Goal: Task Accomplishment & Management: Use online tool/utility

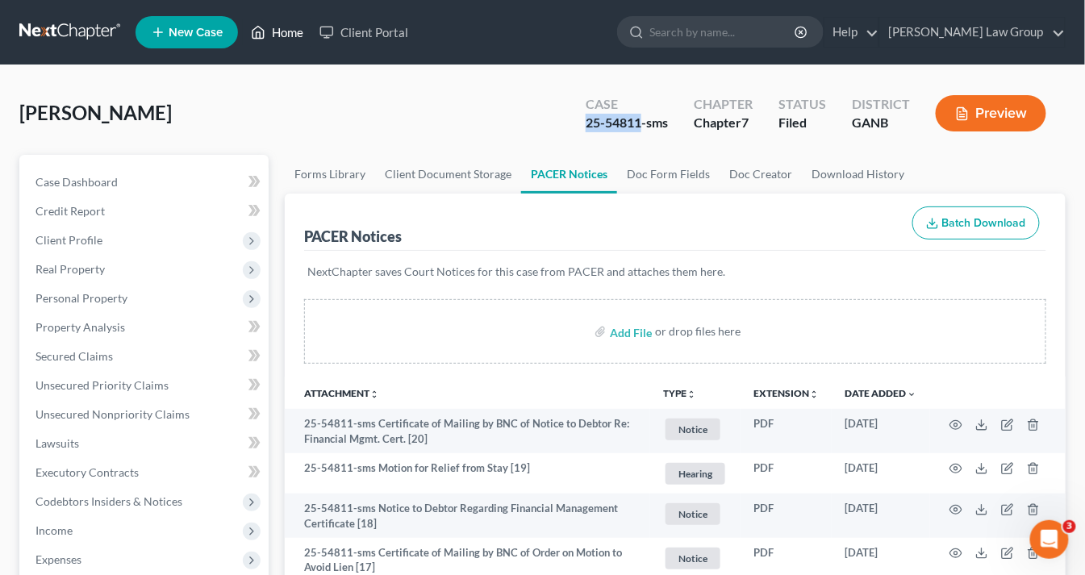
click at [254, 34] on icon at bounding box center [258, 33] width 11 height 12
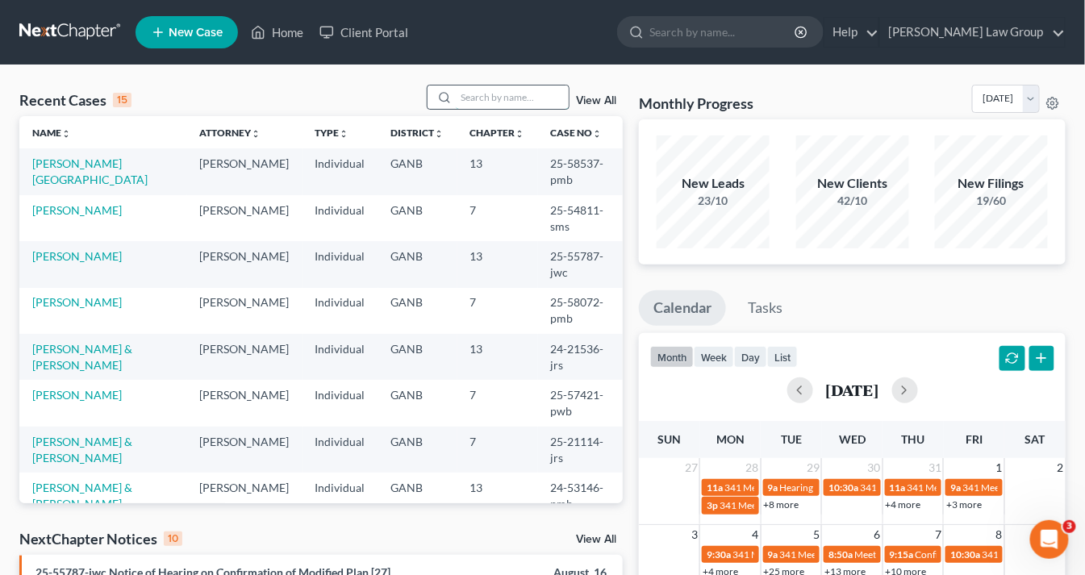
click at [499, 96] on input "search" at bounding box center [512, 97] width 113 height 23
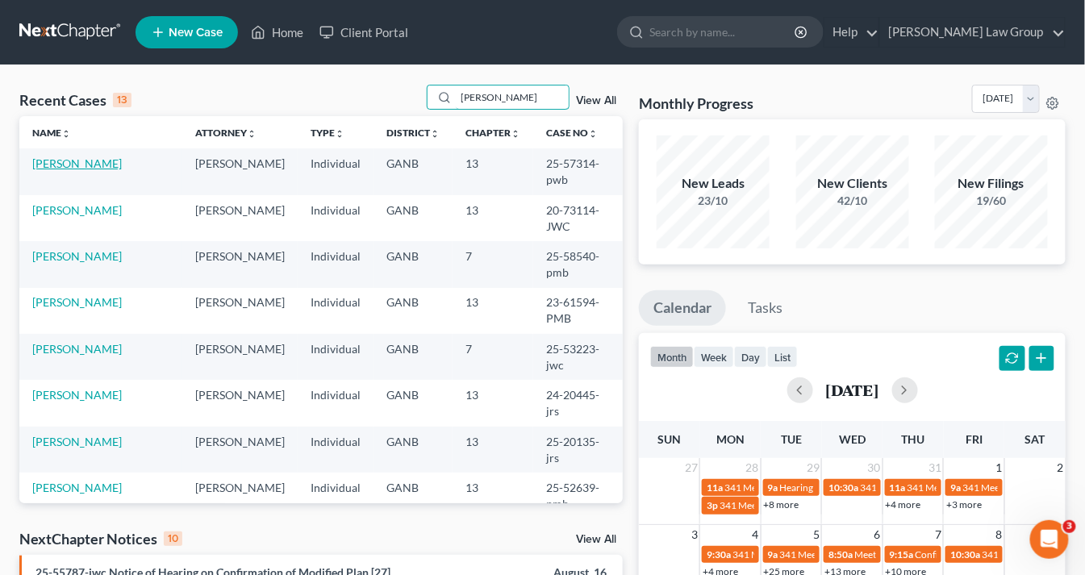
type input "james"
click at [57, 162] on link "[PERSON_NAME]" at bounding box center [77, 164] width 90 height 14
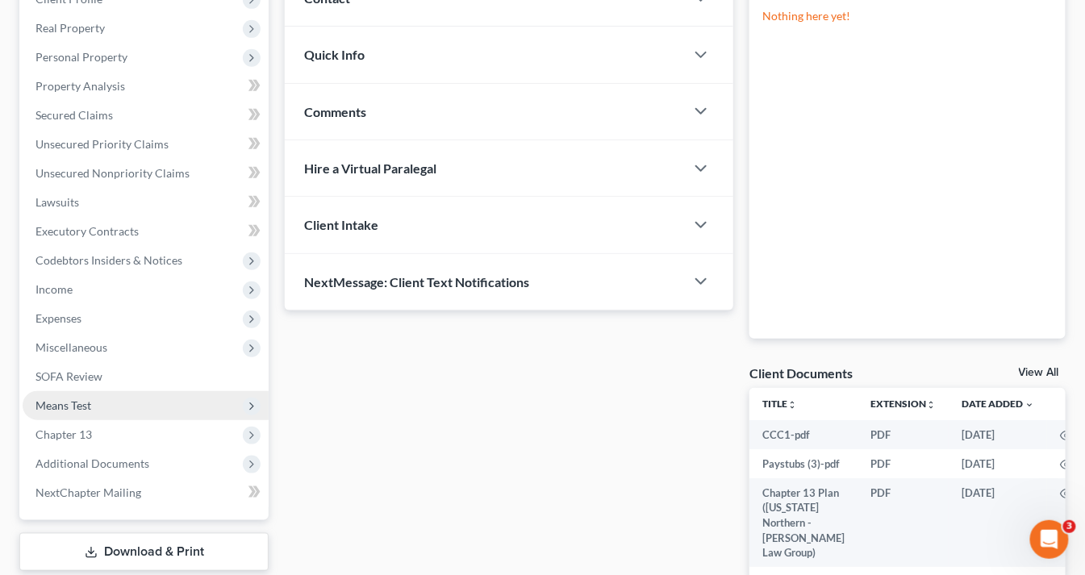
scroll to position [323, 0]
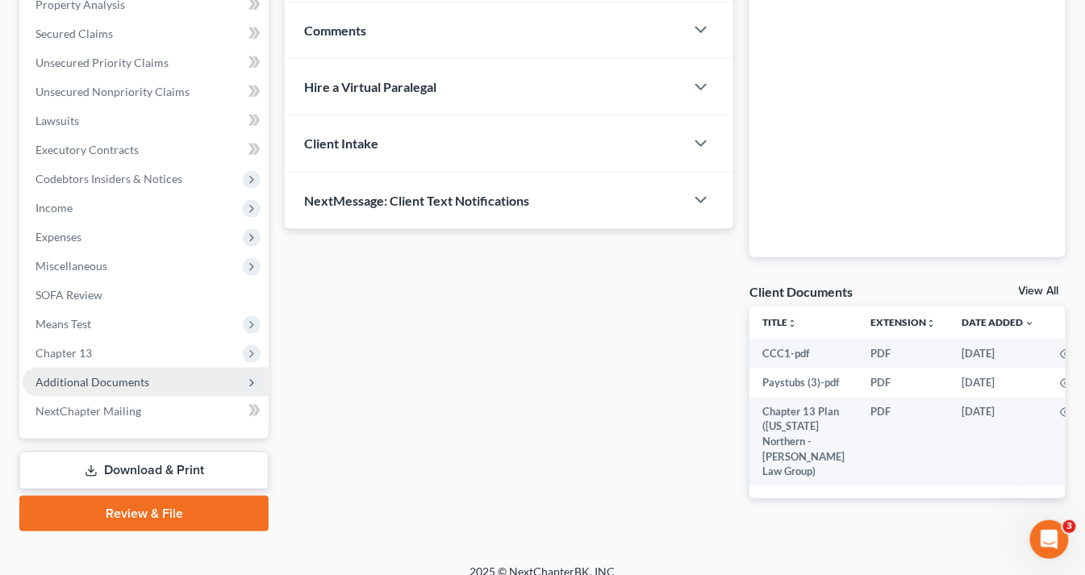
click at [121, 383] on span "Additional Documents" at bounding box center [93, 382] width 114 height 14
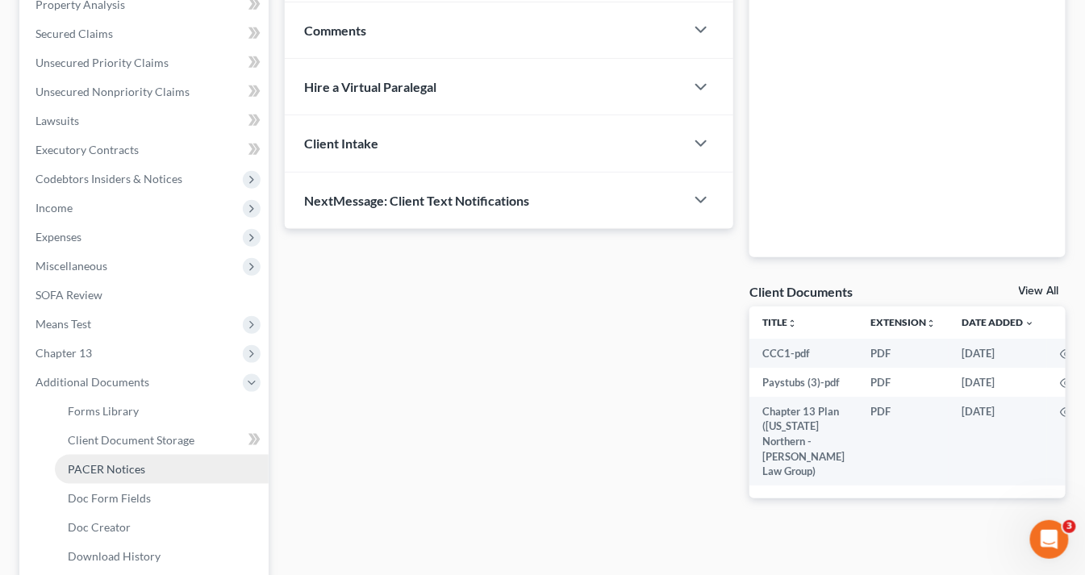
click at [130, 465] on span "PACER Notices" at bounding box center [106, 469] width 77 height 14
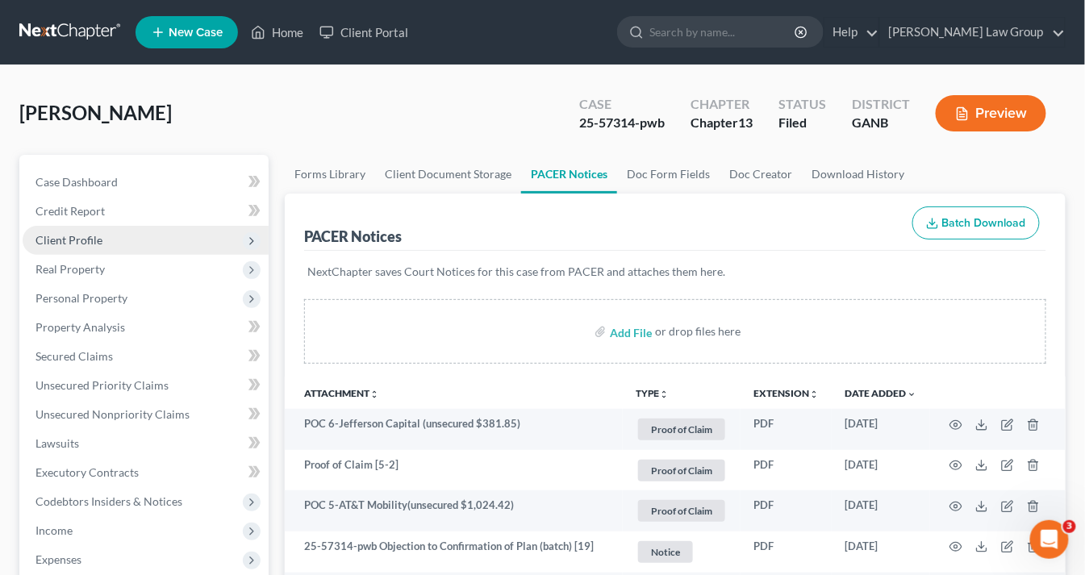
click at [76, 236] on span "Client Profile" at bounding box center [69, 240] width 67 height 14
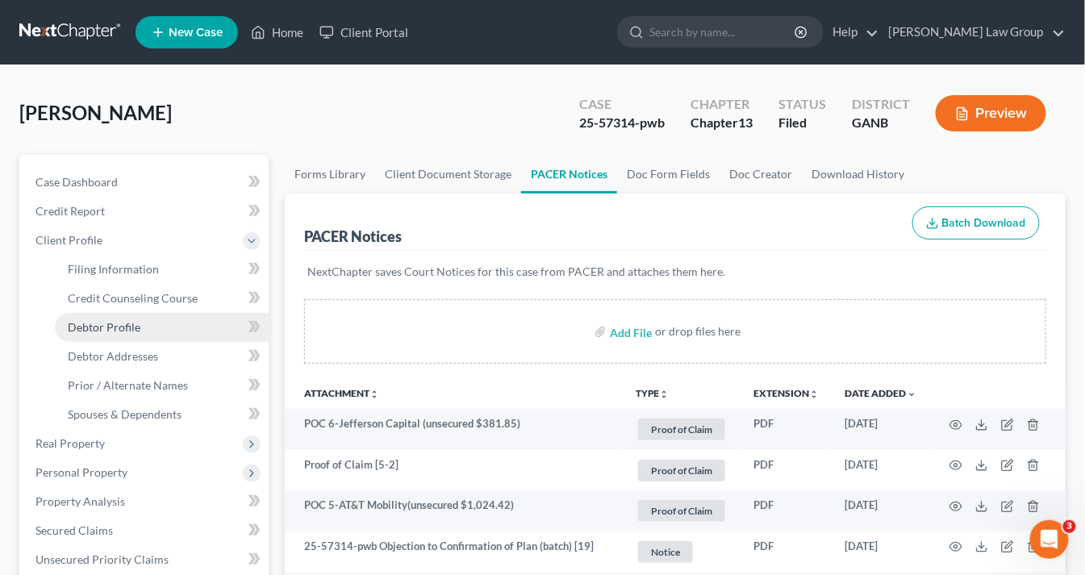
click at [117, 331] on span "Debtor Profile" at bounding box center [104, 327] width 73 height 14
select select "0"
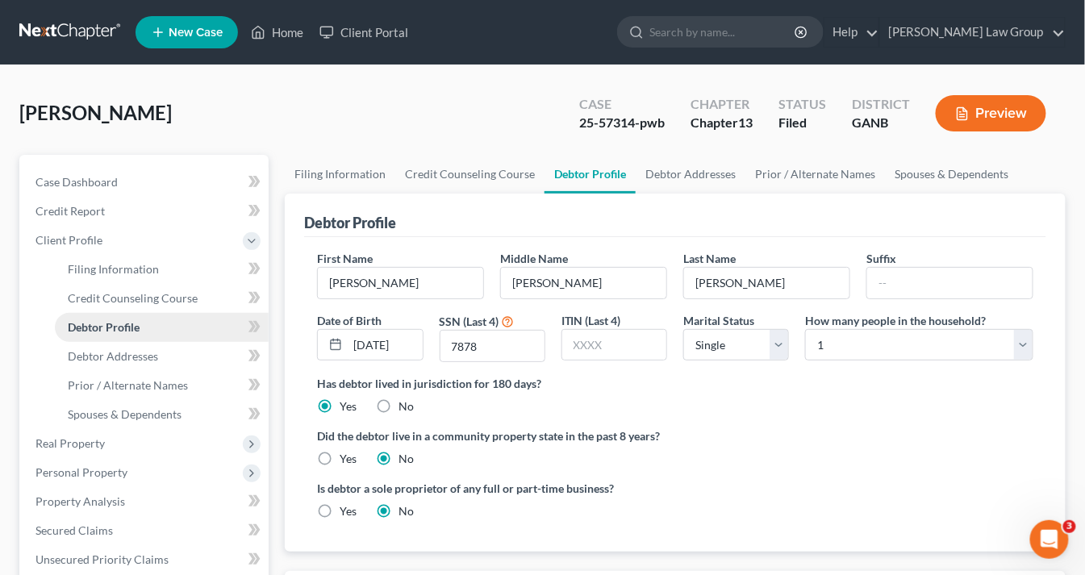
radio input "true"
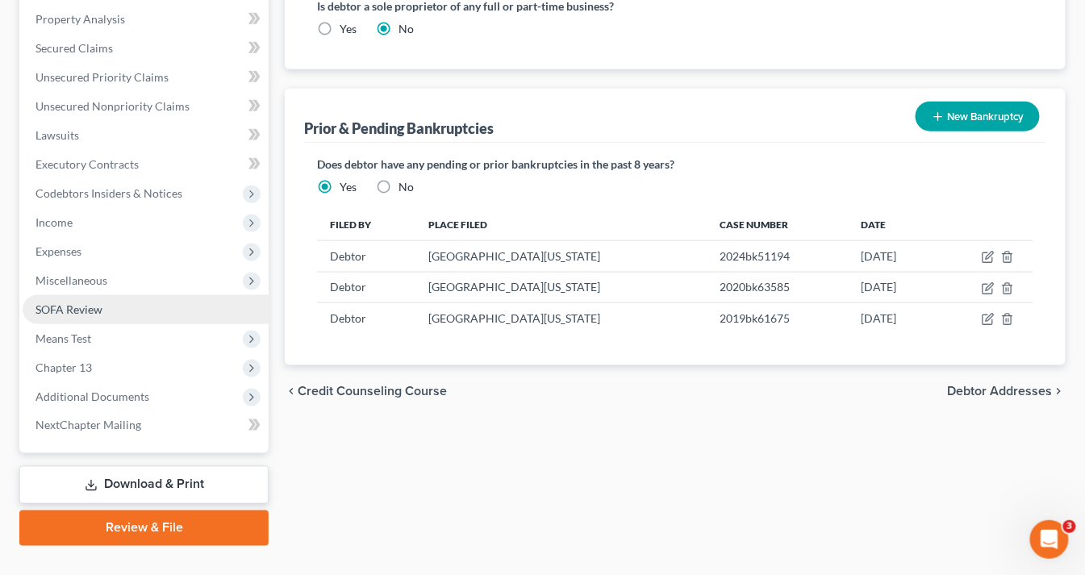
scroll to position [512, 0]
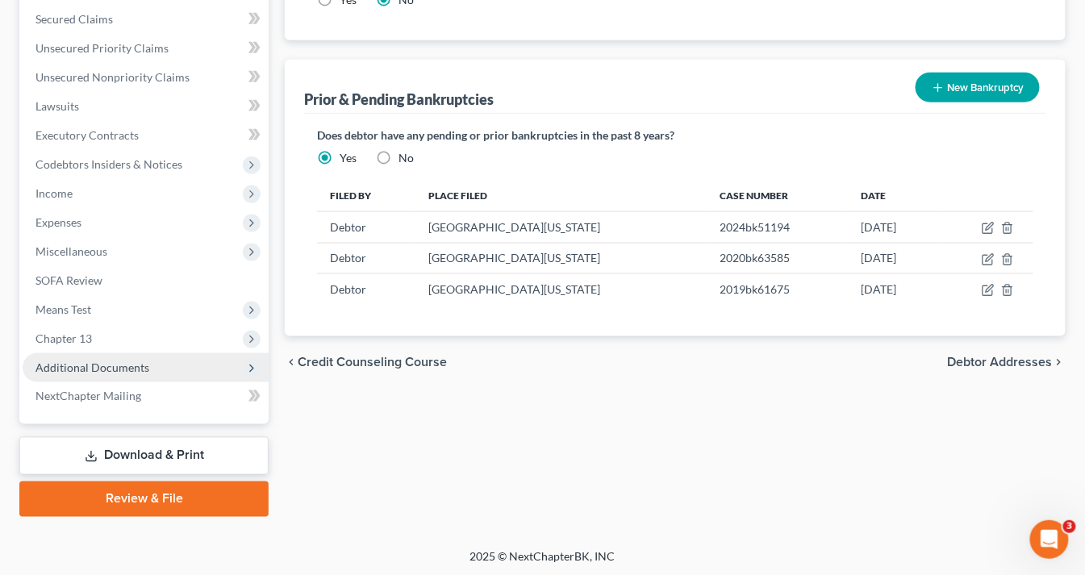
click at [144, 369] on span "Additional Documents" at bounding box center [93, 368] width 114 height 14
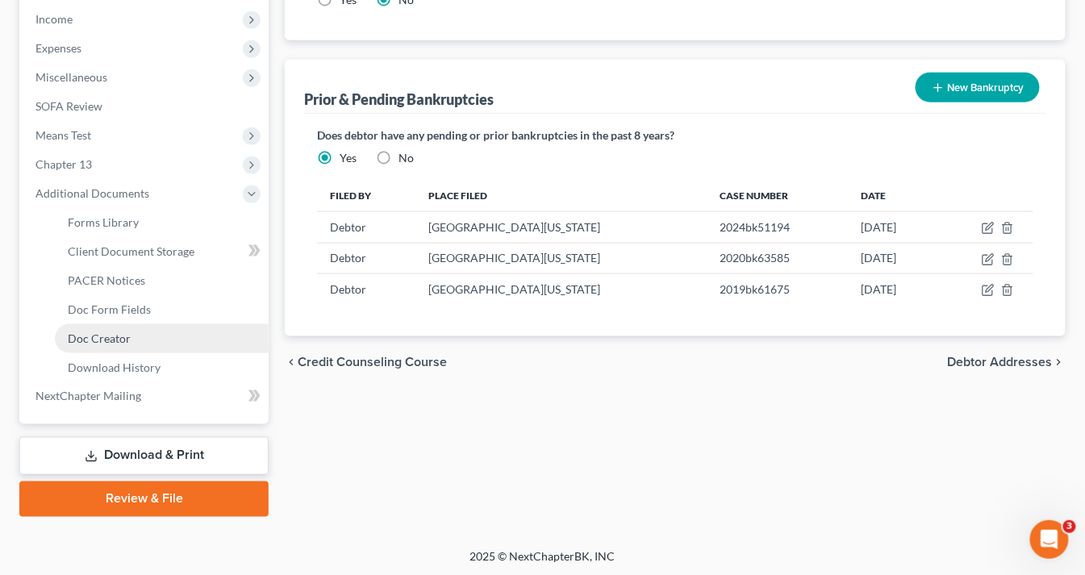
click at [111, 336] on span "Doc Creator" at bounding box center [99, 339] width 63 height 14
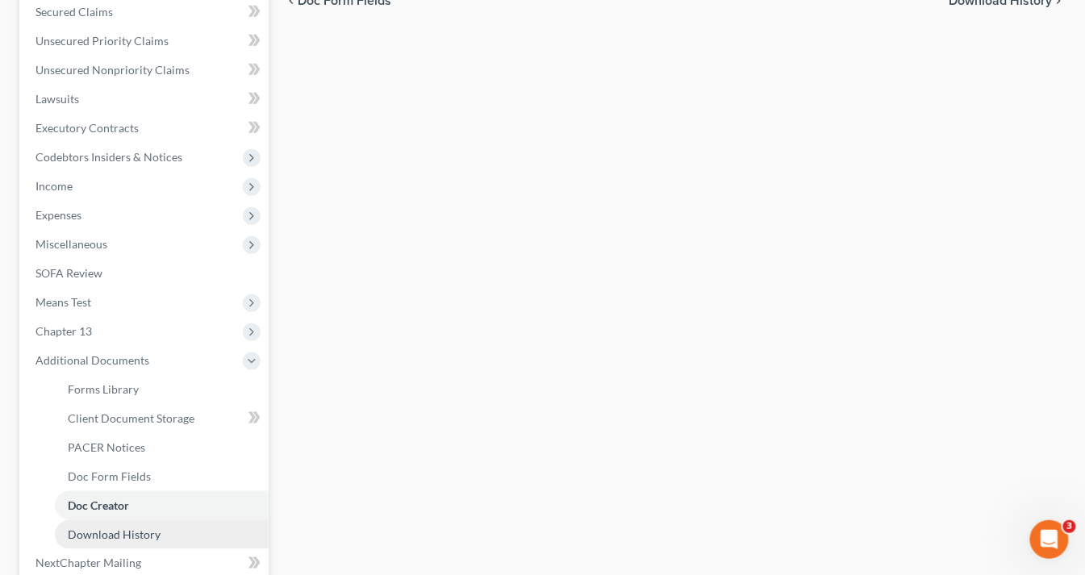
scroll to position [512, 0]
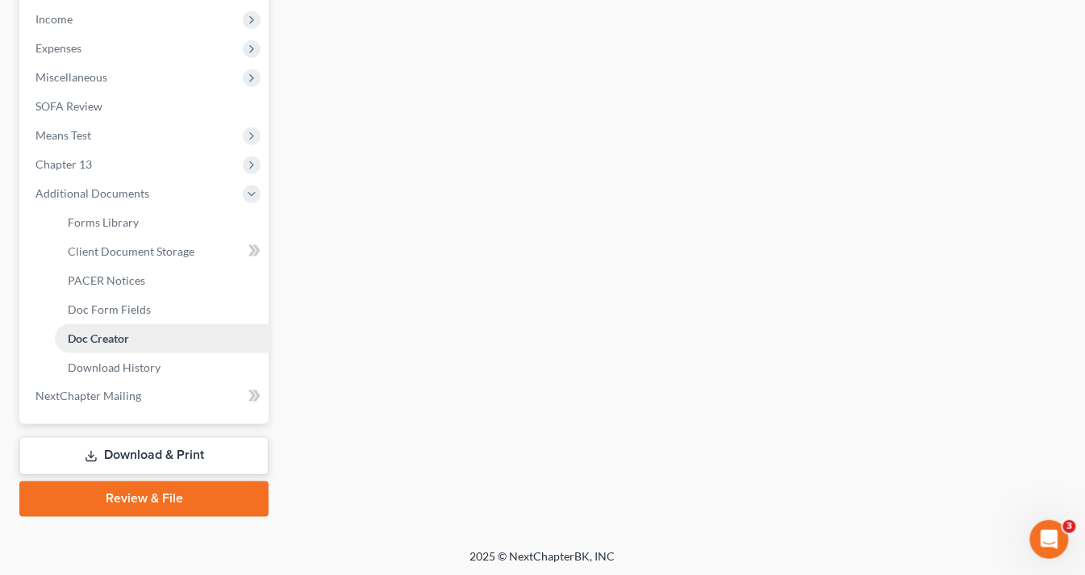
click at [119, 337] on span "Doc Creator" at bounding box center [98, 339] width 61 height 14
click at [112, 278] on span "PACER Notices" at bounding box center [106, 281] width 77 height 14
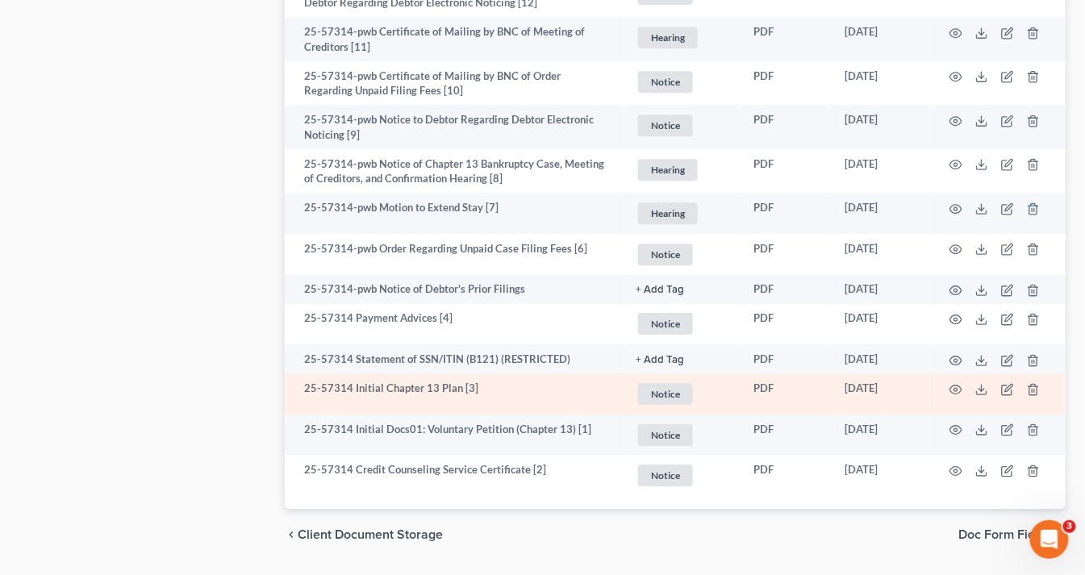
scroll to position [1350, 0]
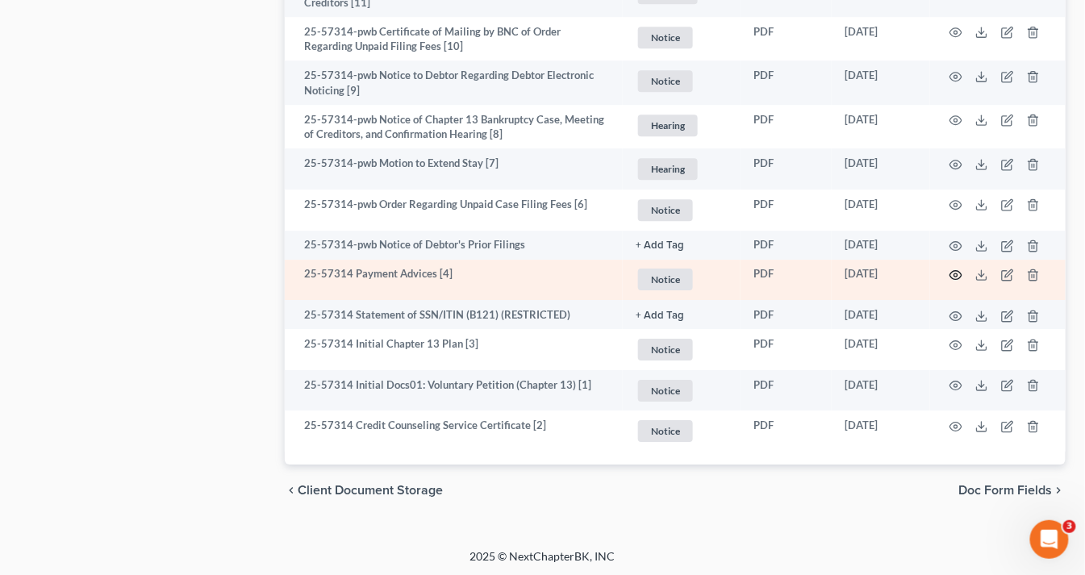
click at [962, 271] on icon "button" at bounding box center [957, 275] width 12 height 9
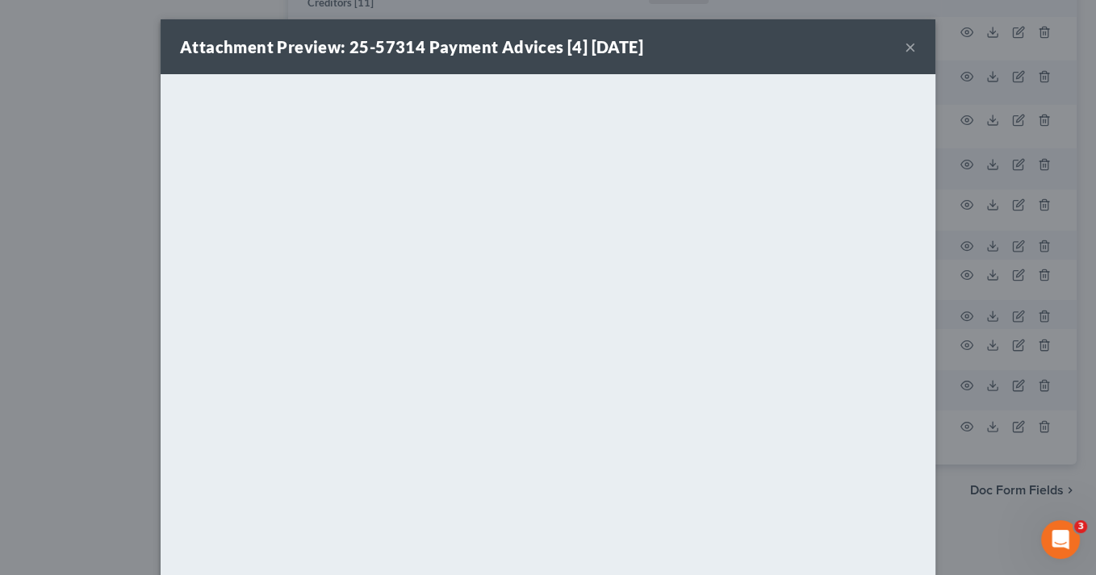
click at [905, 45] on button "×" at bounding box center [910, 46] width 11 height 19
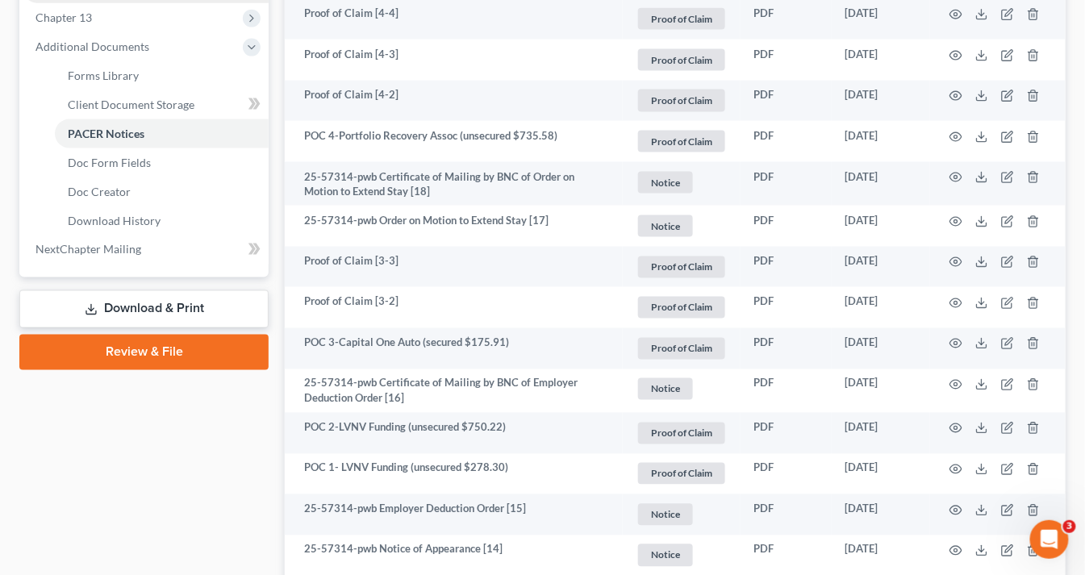
scroll to position [640, 0]
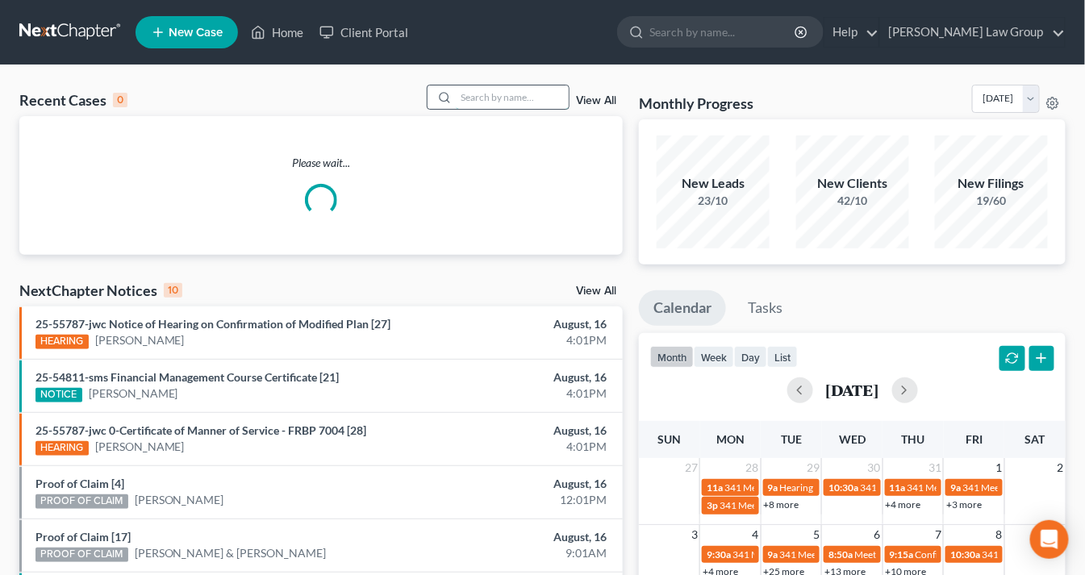
click at [470, 98] on input "search" at bounding box center [512, 97] width 113 height 23
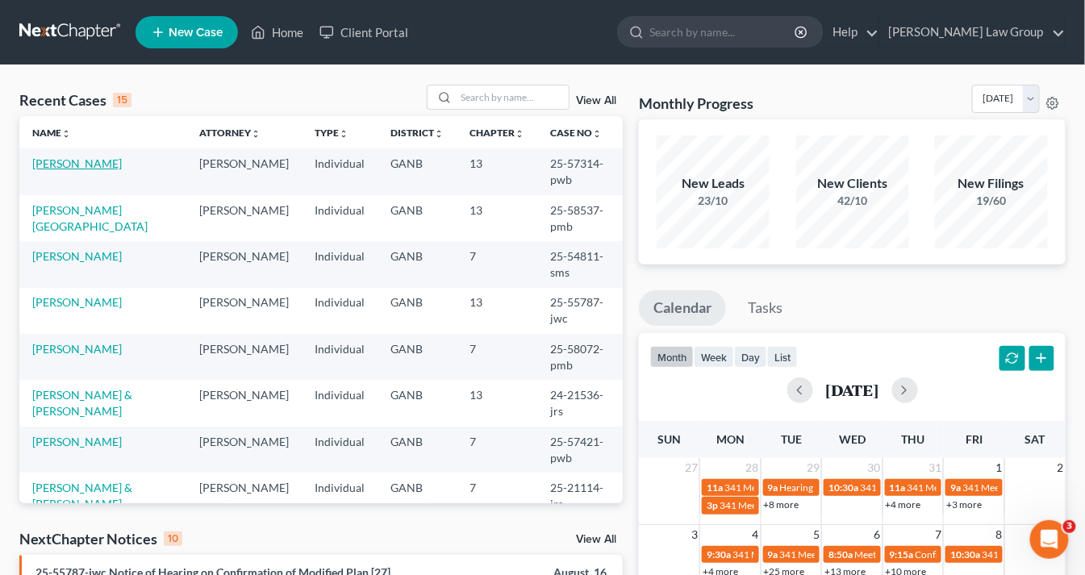
click at [81, 163] on link "[PERSON_NAME]" at bounding box center [77, 164] width 90 height 14
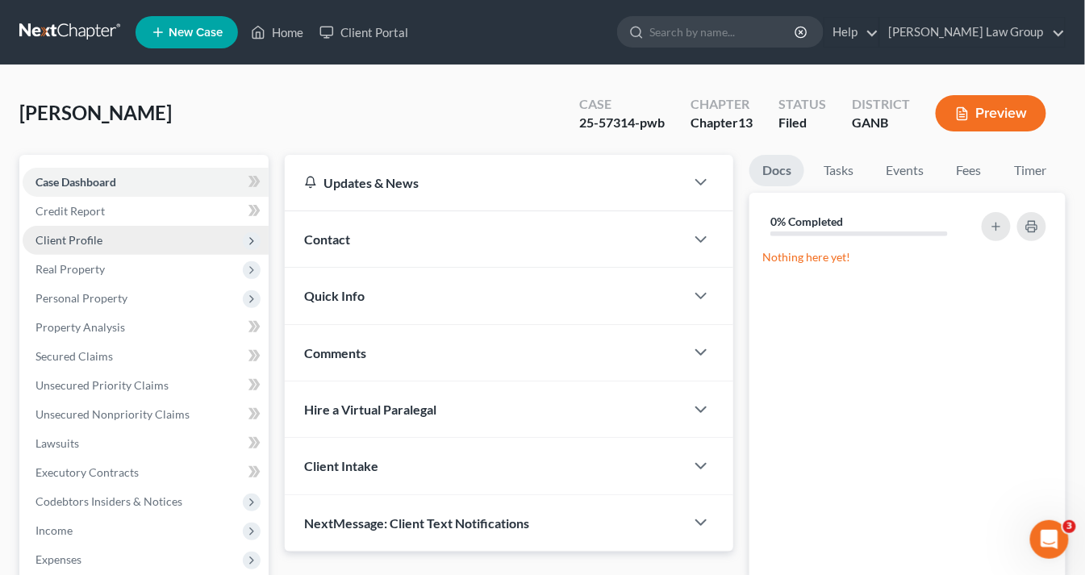
click at [108, 238] on span "Client Profile" at bounding box center [146, 240] width 246 height 29
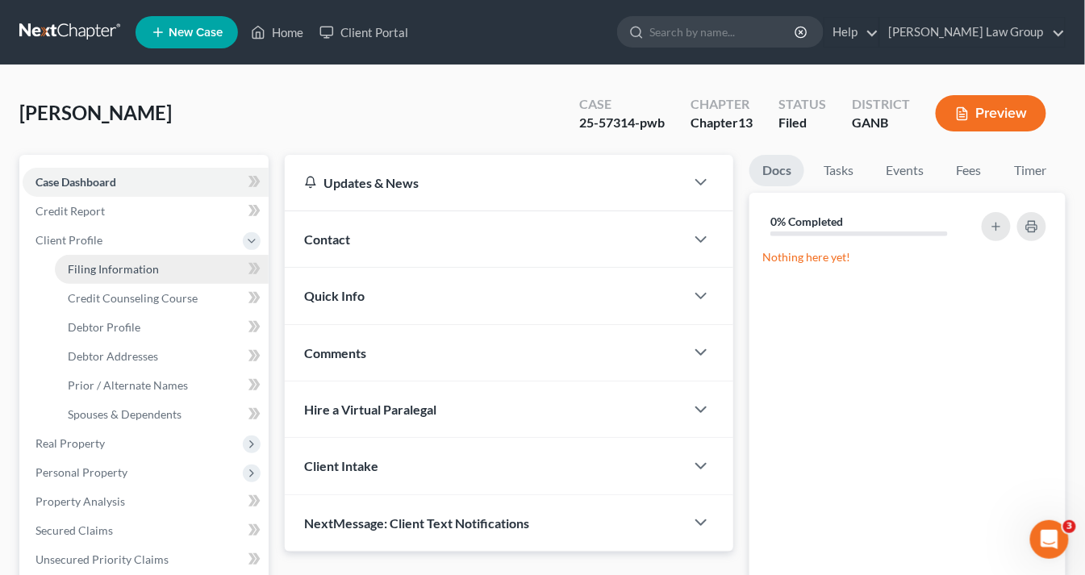
click at [102, 269] on span "Filing Information" at bounding box center [113, 269] width 91 height 14
select select "1"
select select "0"
select select "3"
select select "10"
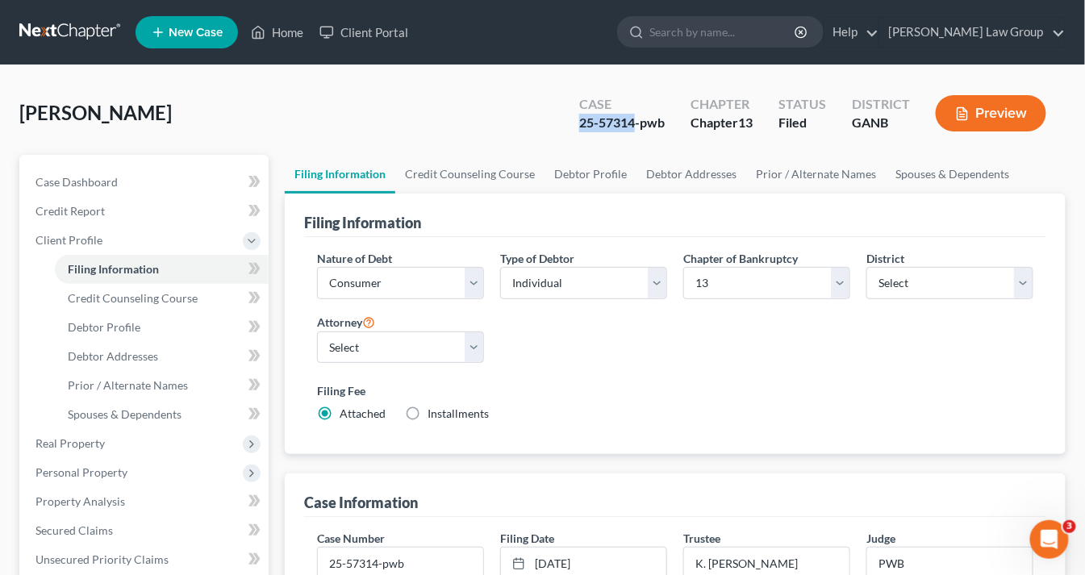
drag, startPoint x: 637, startPoint y: 122, endPoint x: 579, endPoint y: 120, distance: 57.3
click at [577, 117] on div "Case 25-57314-pwb" at bounding box center [622, 115] width 111 height 48
copy div "25-57314"
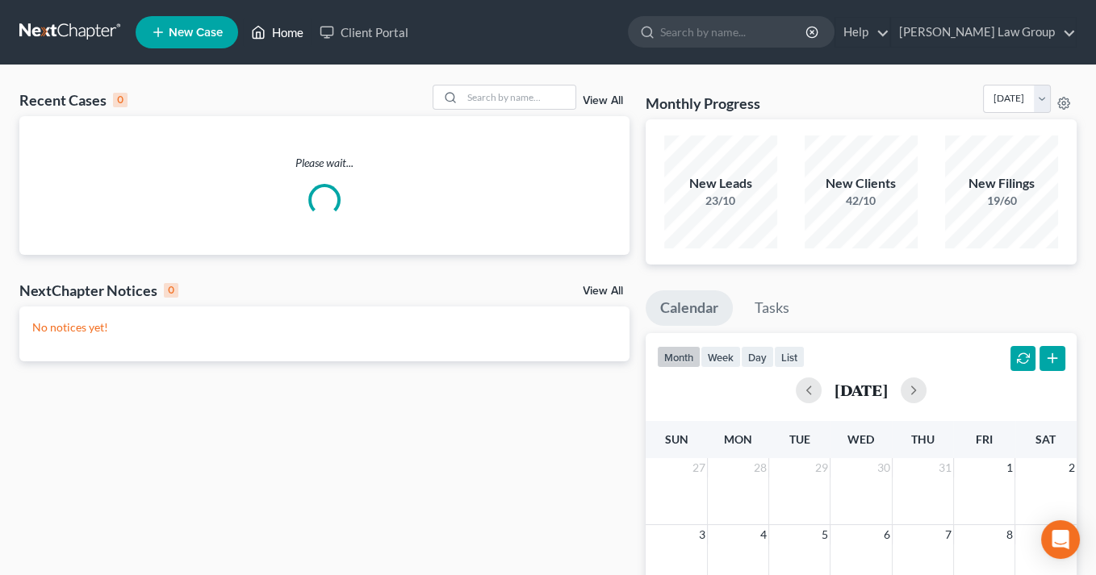
click at [280, 30] on link "Home" at bounding box center [277, 32] width 69 height 29
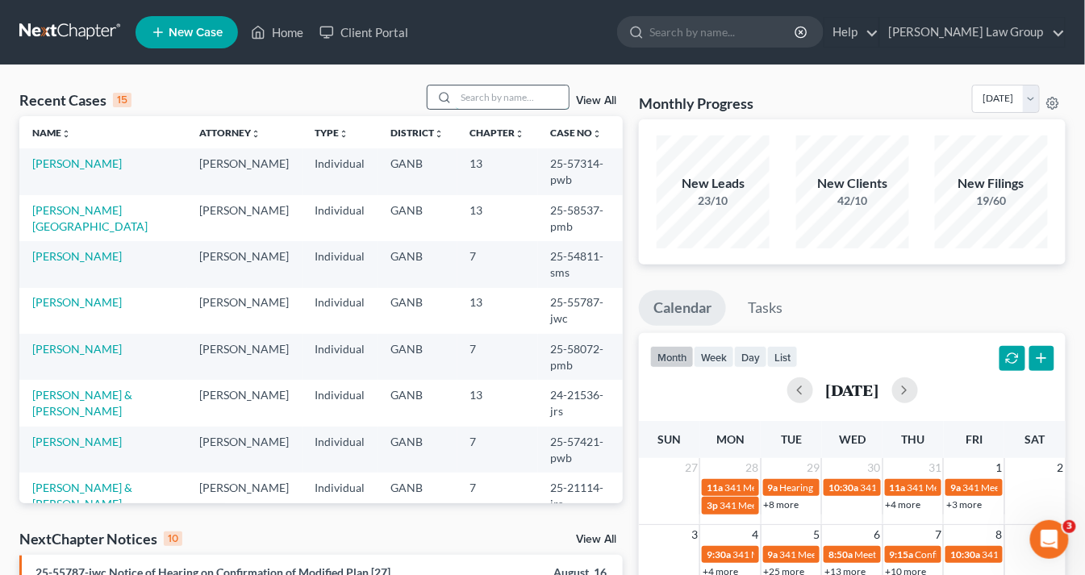
click at [468, 98] on input "search" at bounding box center [512, 97] width 113 height 23
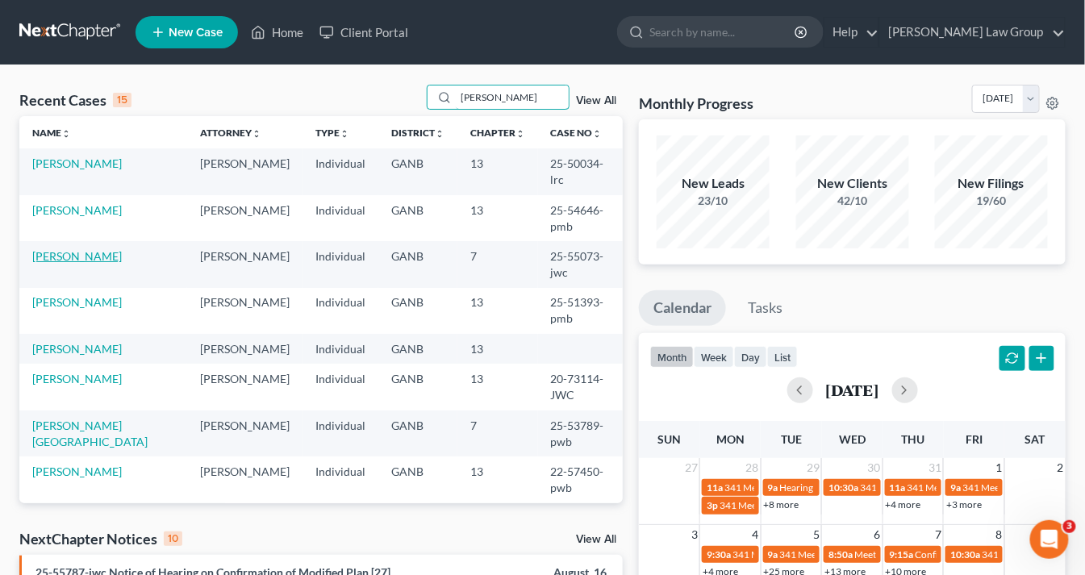
type input "williams"
click at [98, 249] on link "Williams, Jeremiah" at bounding box center [77, 256] width 90 height 14
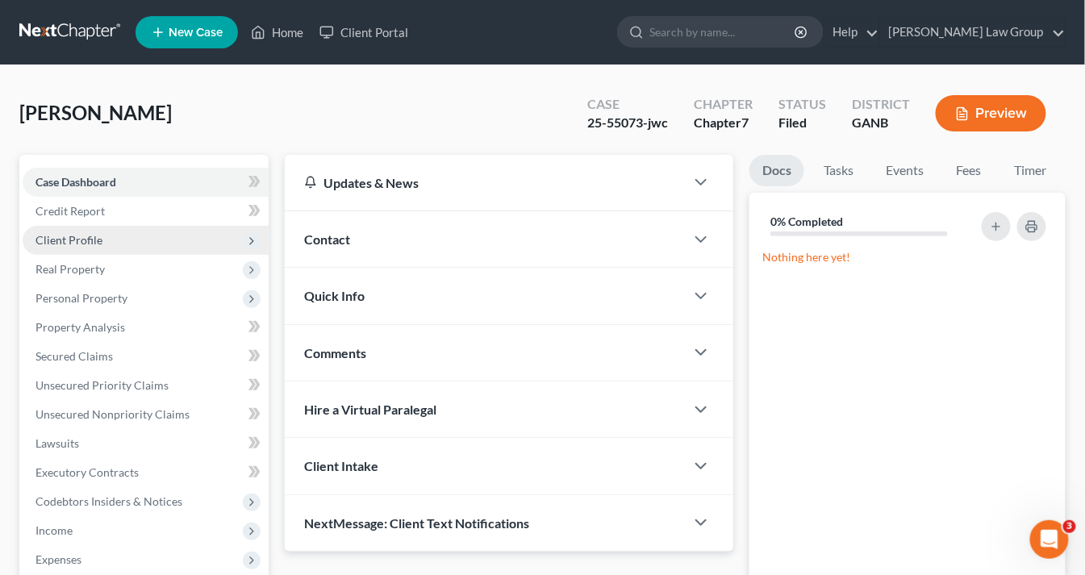
click at [86, 238] on span "Client Profile" at bounding box center [69, 240] width 67 height 14
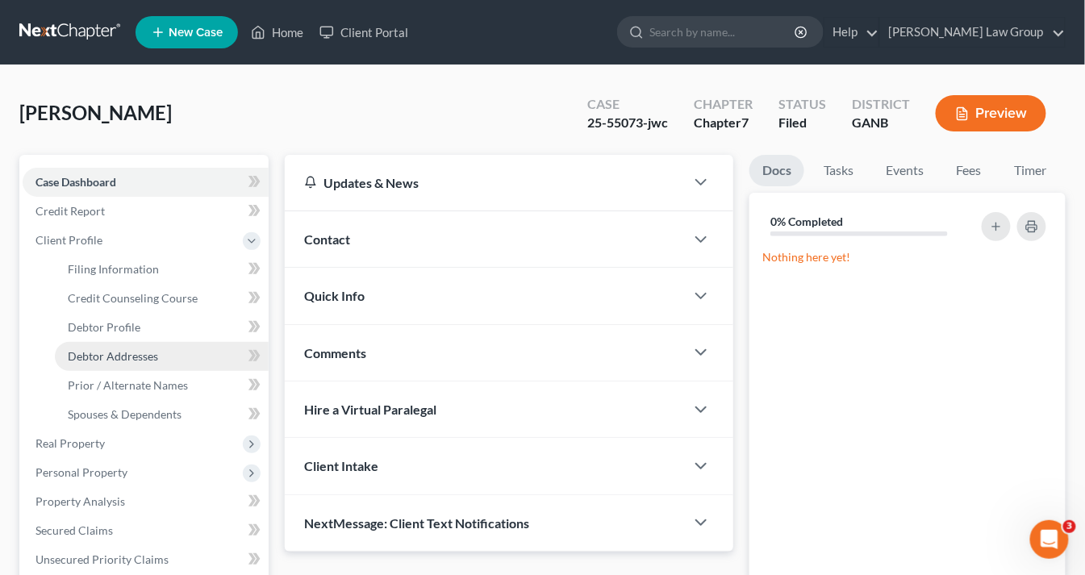
click at [106, 359] on span "Debtor Addresses" at bounding box center [113, 356] width 90 height 14
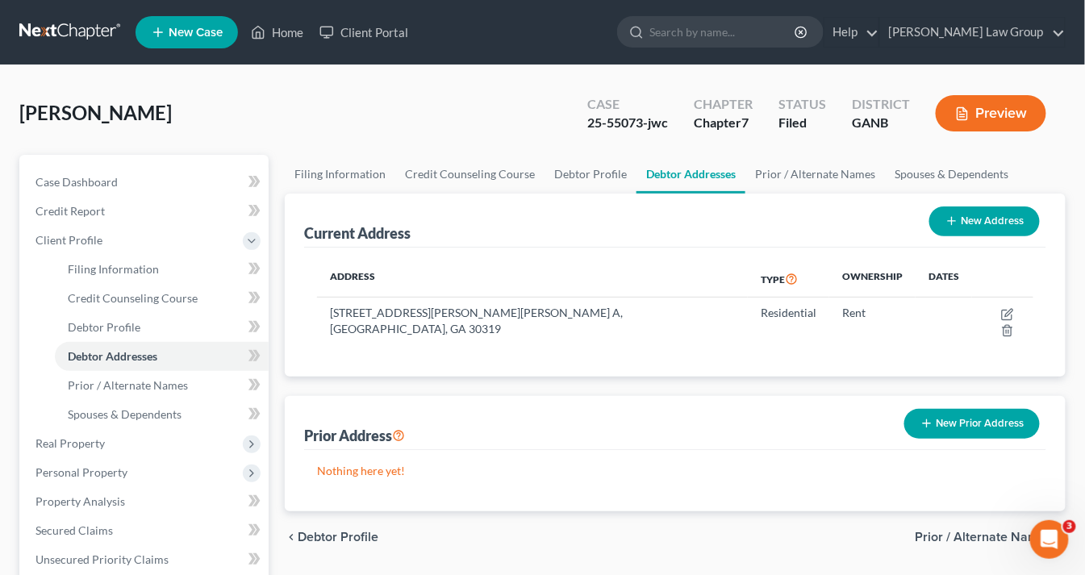
click at [979, 221] on button "New Address" at bounding box center [985, 222] width 111 height 30
select select "0"
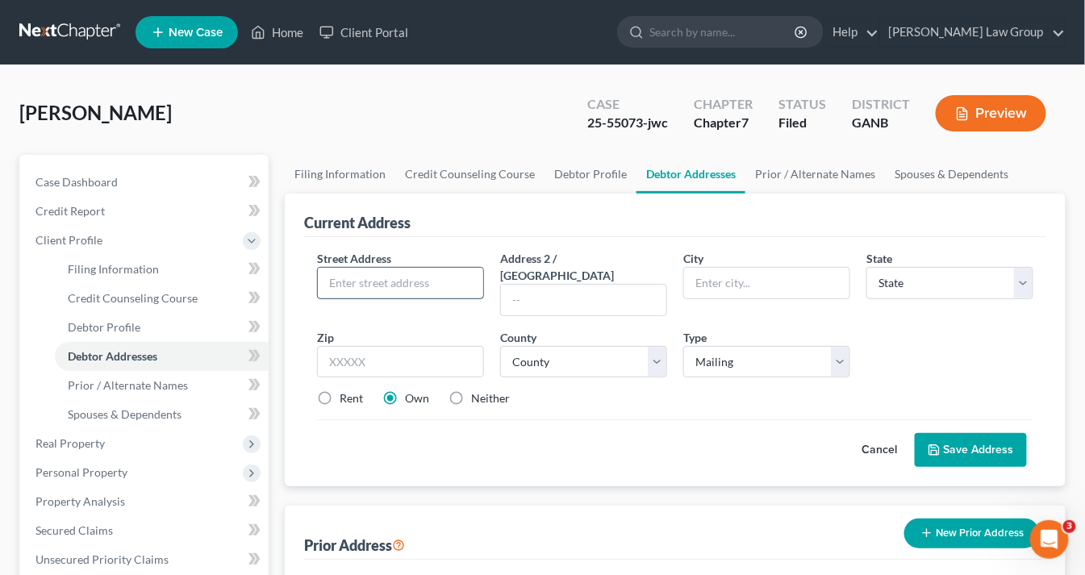
paste input "2480 Briarcliff Rd NE STE 6 #145 Atlant"
drag, startPoint x: 440, startPoint y: 282, endPoint x: 382, endPoint y: 277, distance: 58.3
click at [382, 277] on input "2480 Briarcliff Rd NE STE 6 #145 Atlant" at bounding box center [400, 283] width 165 height 31
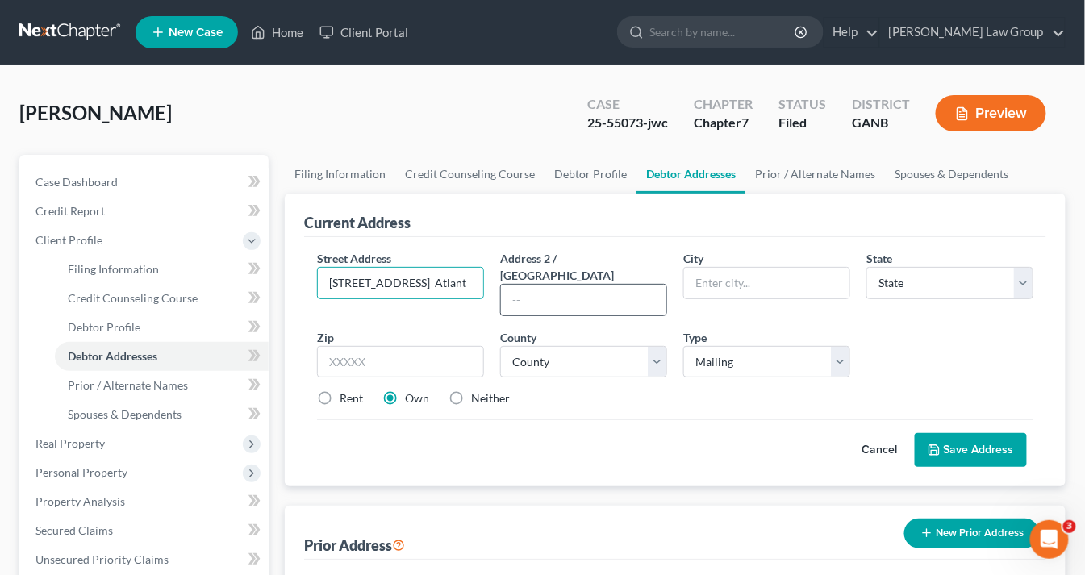
type input "2480 Briarcliff Rd NE Atlant"
click at [551, 285] on input "text" at bounding box center [583, 300] width 165 height 31
paste input "STE 6 #145"
type input "STE 6 #145"
drag, startPoint x: 437, startPoint y: 281, endPoint x: 553, endPoint y: 290, distance: 115.7
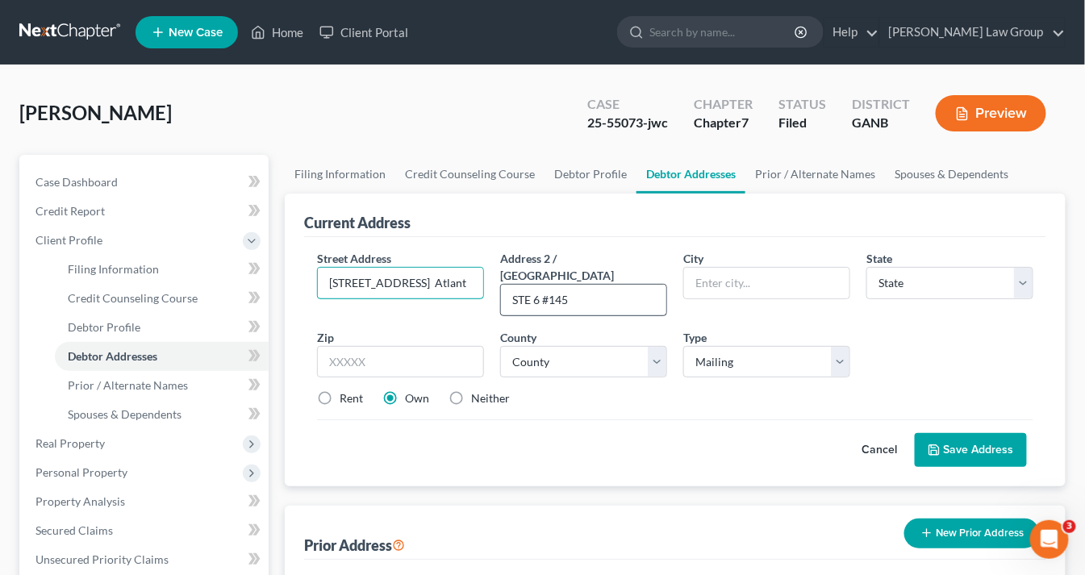
click at [548, 295] on div "Street Address * 2480 Briarcliff Rd NE Atlant Address 2 / PO Box STE 6 #145 Cit…" at bounding box center [675, 335] width 733 height 170
type input "2480 Briarcliff Rd NE"
click at [730, 286] on input "text" at bounding box center [766, 283] width 165 height 31
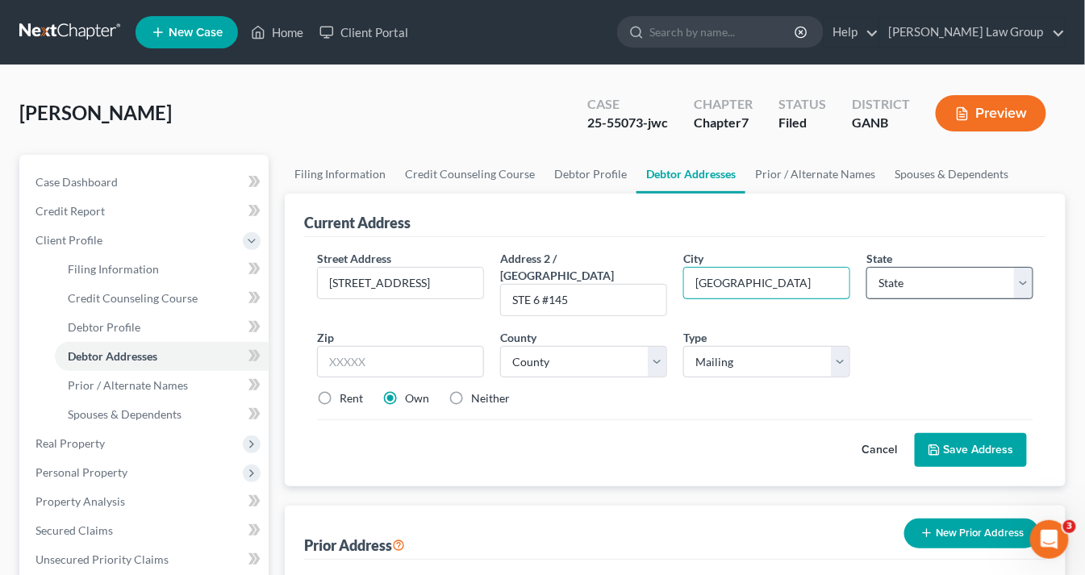
type input "Atlanta"
click at [1028, 285] on select "State AL AK AR AZ CA CO CT DE DC FL GA GU HI ID IL IN IA KS KY LA ME MD MA MI M…" at bounding box center [950, 283] width 167 height 32
select select "10"
click at [867, 267] on select "State AL AK AR AZ CA CO CT DE DC FL GA GU HI ID IL IN IA KS KY LA ME MD MA MI M…" at bounding box center [950, 283] width 167 height 32
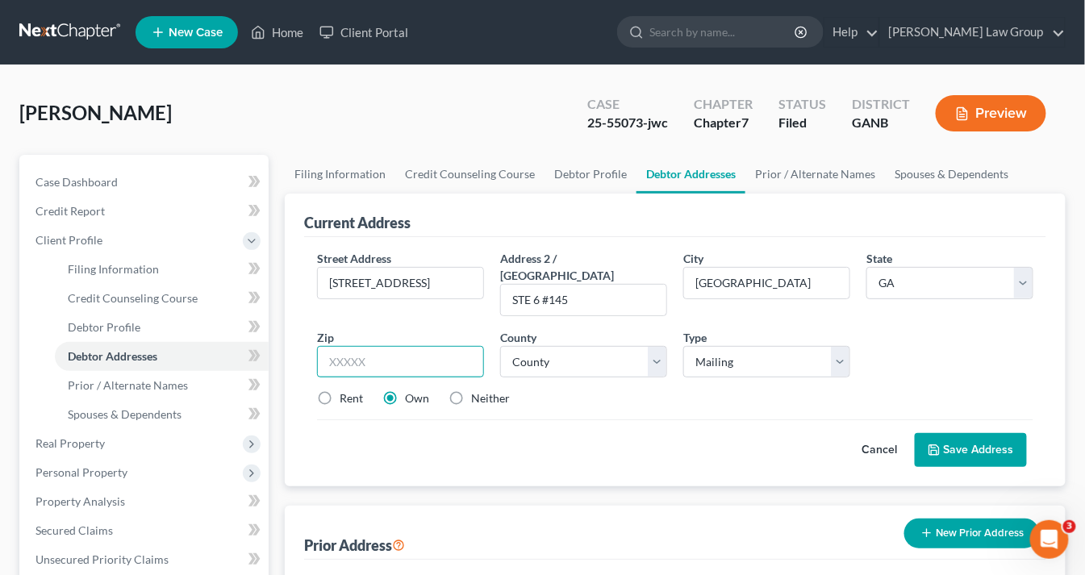
click at [392, 346] on input "text" at bounding box center [400, 362] width 167 height 32
drag, startPoint x: 394, startPoint y: 342, endPoint x: 407, endPoint y: 340, distance: 13.1
click at [403, 346] on input "text" at bounding box center [400, 362] width 167 height 32
type input "30329"
click at [649, 346] on select "County Appling County Atkinson County Bacon County Baker County Baldwin County …" at bounding box center [583, 362] width 167 height 32
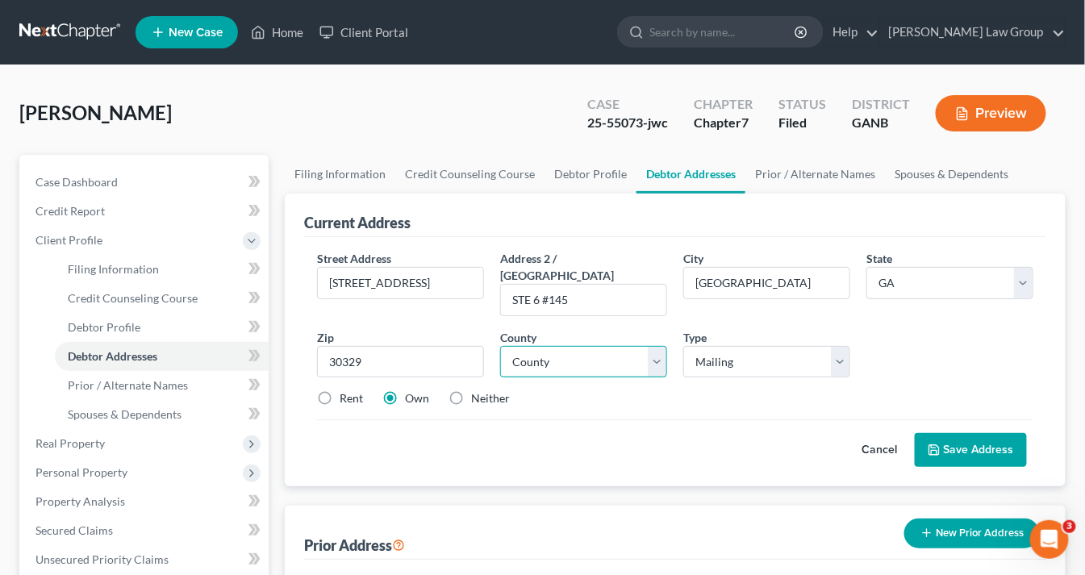
select select "42"
click at [500, 346] on select "County Appling County Atkinson County Bacon County Baker County Baldwin County …" at bounding box center [583, 362] width 167 height 32
click at [471, 391] on label "Neither" at bounding box center [490, 399] width 39 height 16
click at [478, 391] on input "Neither" at bounding box center [483, 396] width 10 height 10
radio input "true"
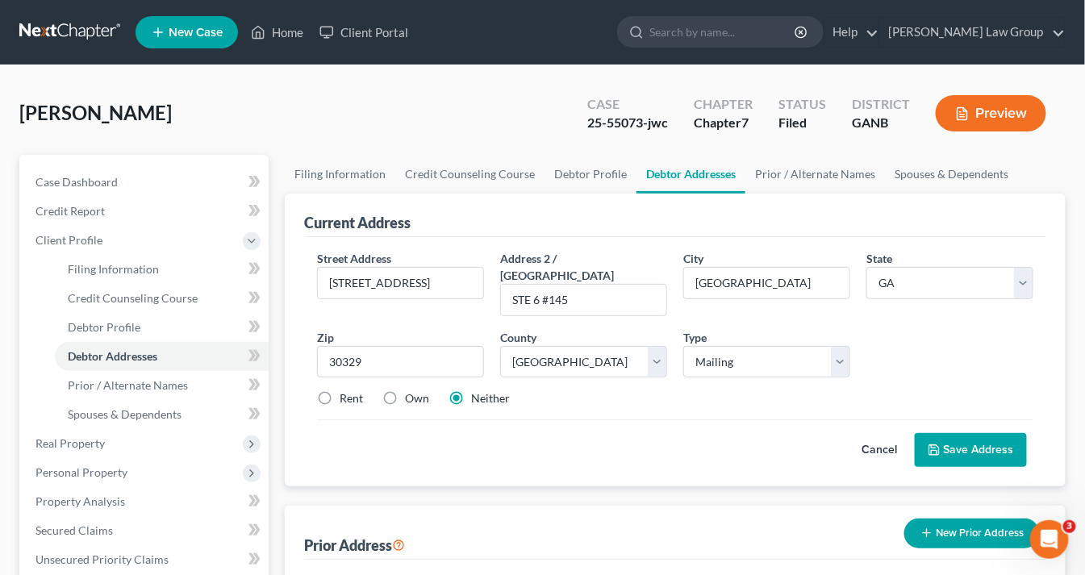
drag, startPoint x: 983, startPoint y: 425, endPoint x: 973, endPoint y: 415, distance: 14.3
click at [981, 433] on button "Save Address" at bounding box center [971, 450] width 112 height 34
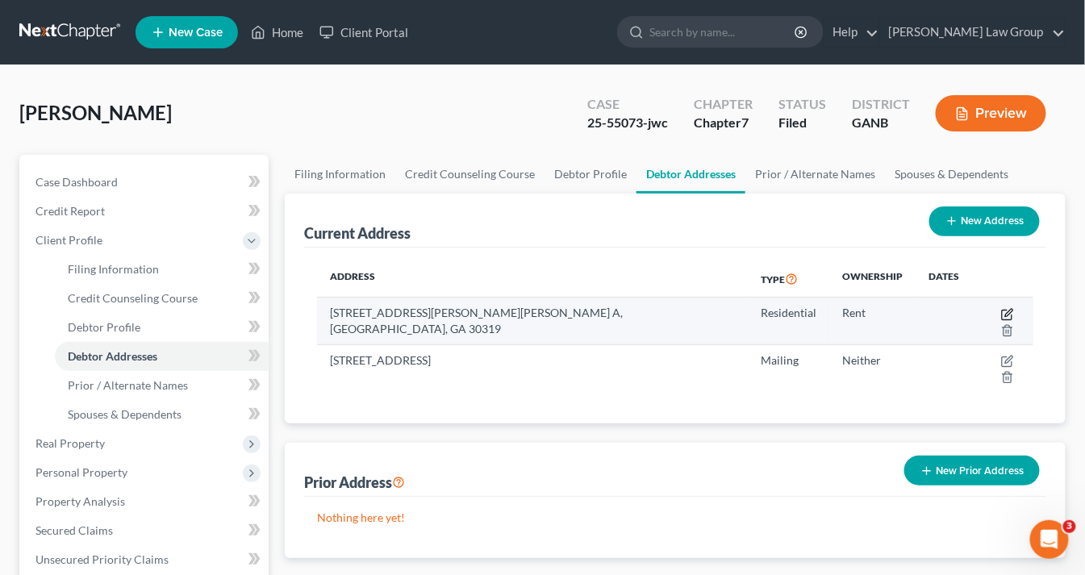
click at [1006, 311] on icon "button" at bounding box center [1009, 312] width 7 height 7
select select "10"
select select "59"
select select "0"
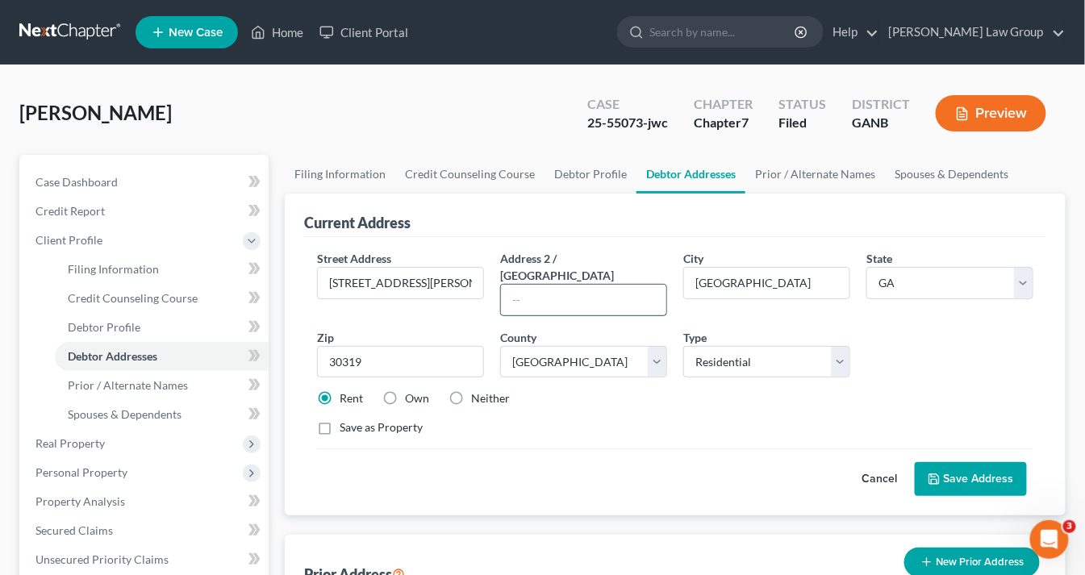
click at [528, 285] on input "text" at bounding box center [583, 300] width 165 height 31
paste input "2480 Briarcliff Rd NE STE 6 #145 Atlanta, GA 30329."
drag, startPoint x: 665, startPoint y: 278, endPoint x: 575, endPoint y: 263, distance: 91.7
click at [559, 263] on div "Address 2 / PO Box 2480 Briarcliff Rd NE STE 6 #145 Atlanta, GA 30329." at bounding box center [583, 283] width 183 height 66
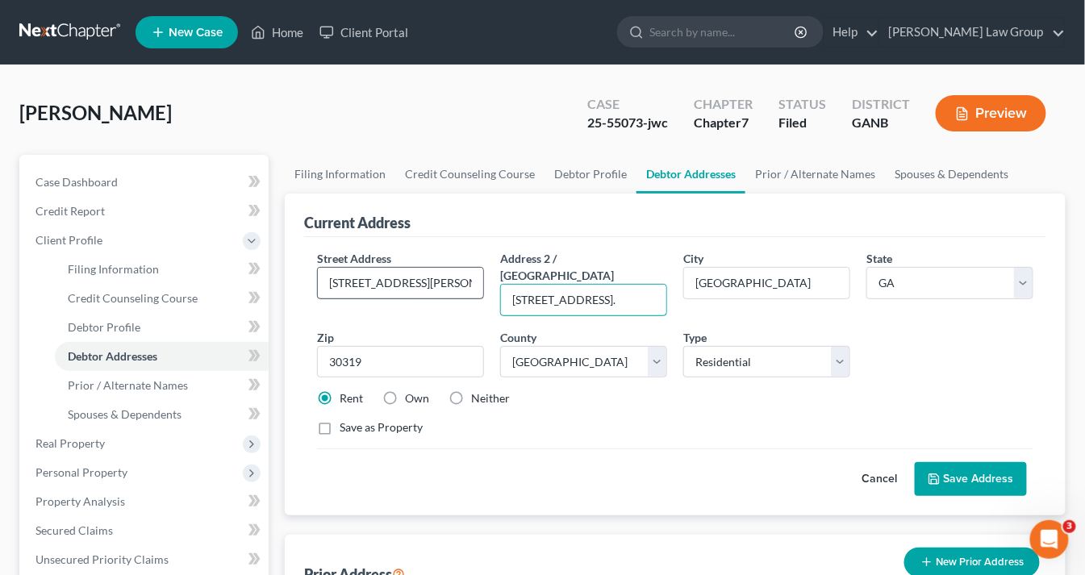
type input "2480 Briarcliff Rd NE STE 6 #145 Atlanta, GA 30329."
click at [462, 278] on input "1229 Druid Knoll Dr NE. A" at bounding box center [400, 283] width 165 height 31
type input "1229 Druid Knoll Dr NE."
drag, startPoint x: 617, startPoint y: 278, endPoint x: 445, endPoint y: 261, distance: 172.6
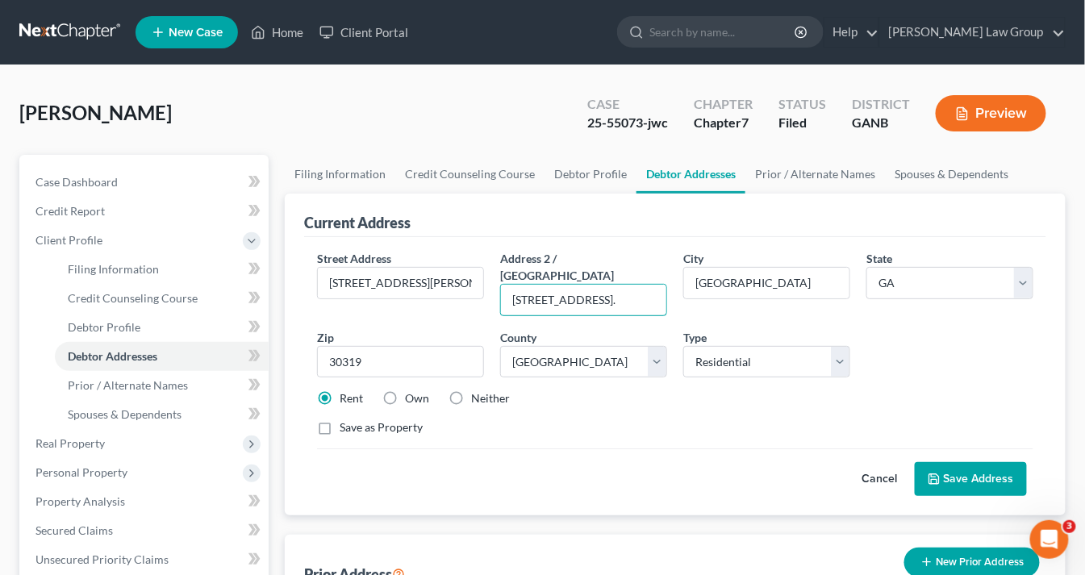
click at [446, 265] on div "Street Address * 1229 Druid Knoll Dr NE. Address 2 / PO Box 2480 Briarcliff Rd …" at bounding box center [675, 349] width 733 height 199
drag, startPoint x: 573, startPoint y: 279, endPoint x: 726, endPoint y: 281, distance: 153.3
click at [747, 294] on div "Street Address * 1229 Druid Knoll Dr NE. Address 2 / PO Box STE 6 #145 Atlanta,…" at bounding box center [675, 349] width 733 height 199
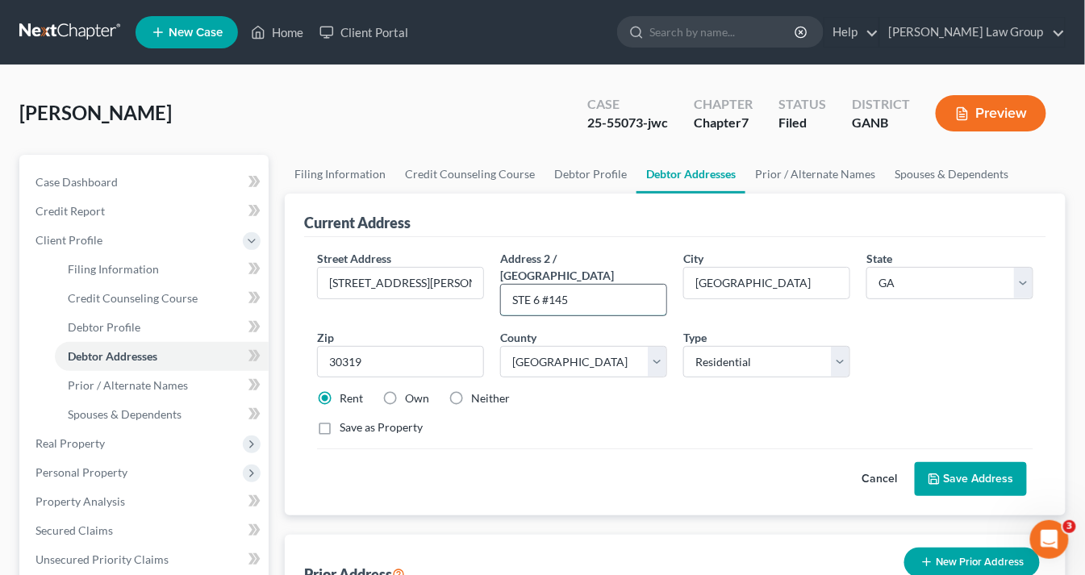
click at [543, 285] on input "STE 6 #145" at bounding box center [583, 300] width 165 height 31
type input "STE 6 #145"
click at [471, 391] on label "Neither" at bounding box center [490, 399] width 39 height 16
click at [478, 391] on input "Neither" at bounding box center [483, 396] width 10 height 10
radio input "true"
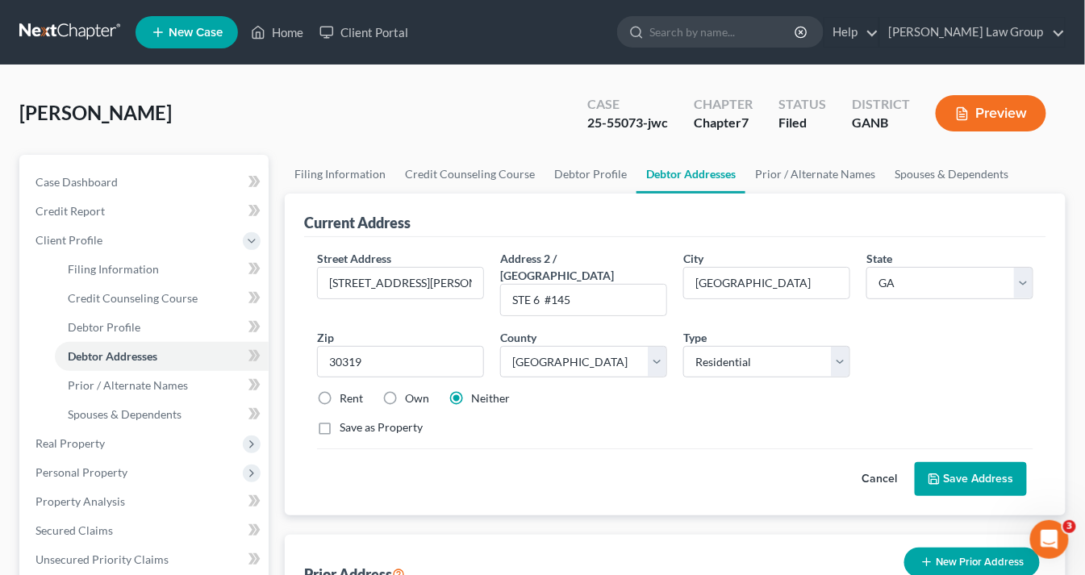
click at [977, 462] on button "Save Address" at bounding box center [971, 479] width 112 height 34
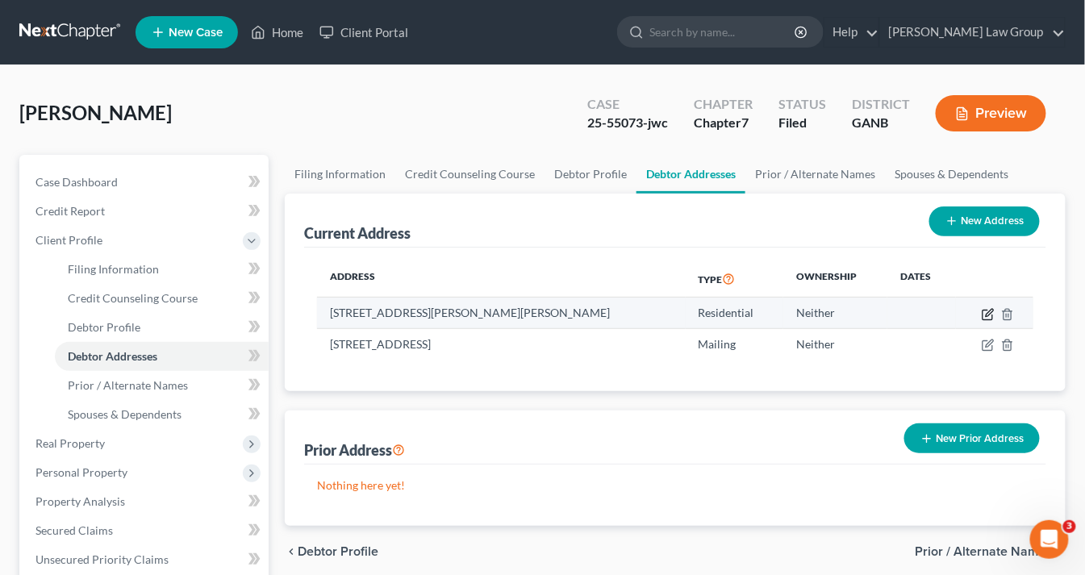
click at [989, 310] on icon "button" at bounding box center [988, 314] width 13 height 13
select select "10"
select select "59"
select select "0"
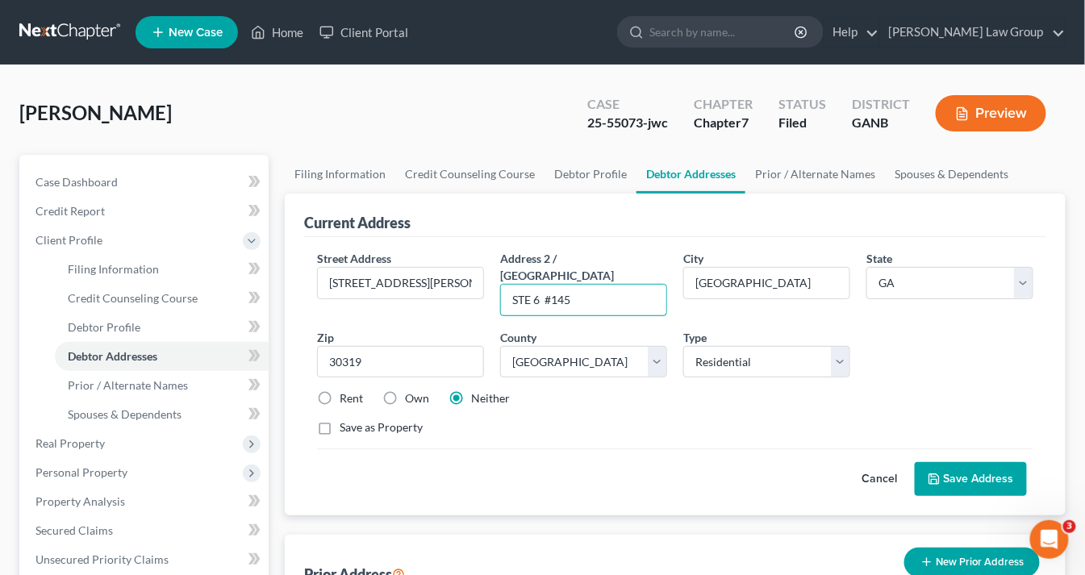
drag, startPoint x: 586, startPoint y: 281, endPoint x: 478, endPoint y: 263, distance: 109.6
click at [479, 264] on div "Street Address * 1229 Druid Knoll Dr NE. Address 2 / PO Box STE 6 #145 City * A…" at bounding box center [675, 349] width 733 height 199
click at [996, 462] on button "Save Address" at bounding box center [971, 479] width 112 height 34
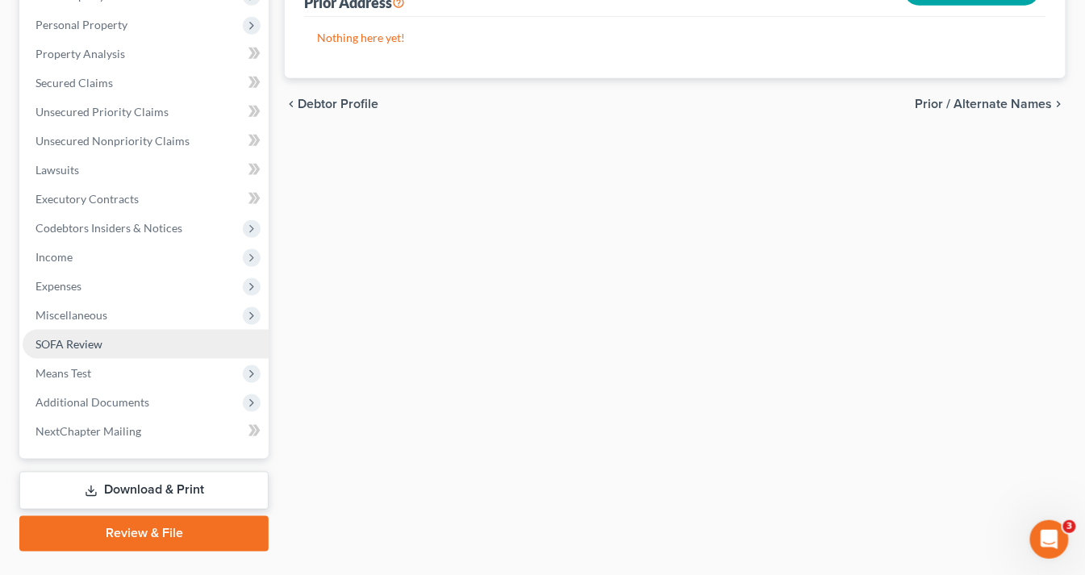
scroll to position [483, 0]
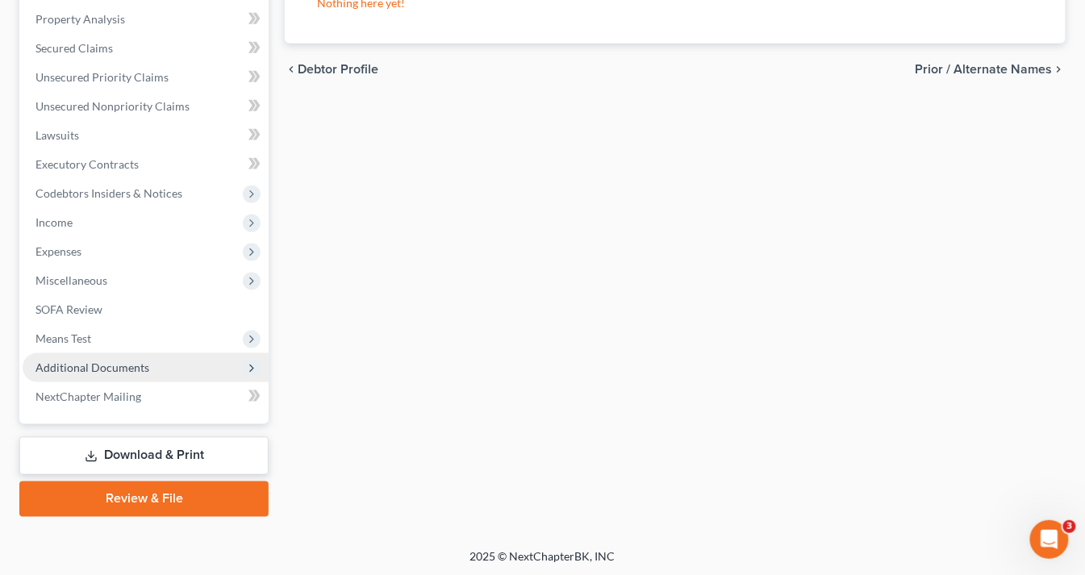
click at [97, 370] on span "Additional Documents" at bounding box center [93, 368] width 114 height 14
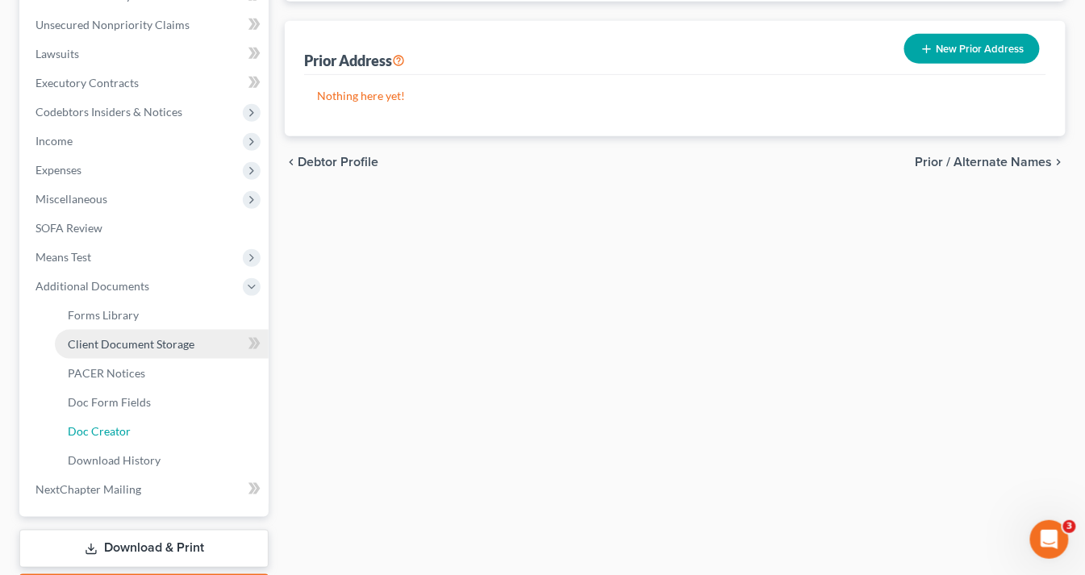
scroll to position [437, 0]
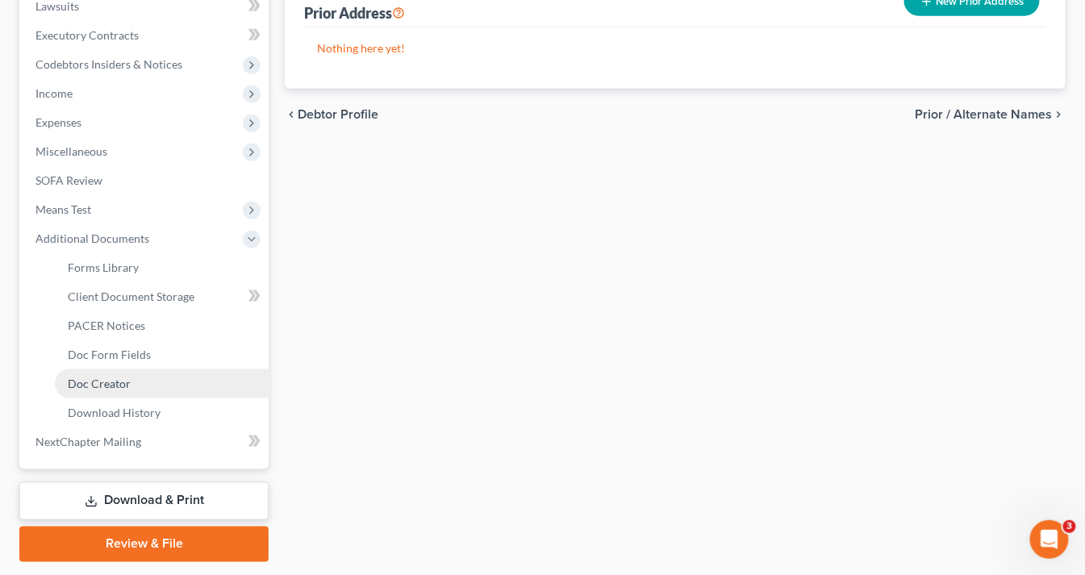
click at [95, 382] on span "Doc Creator" at bounding box center [99, 384] width 63 height 14
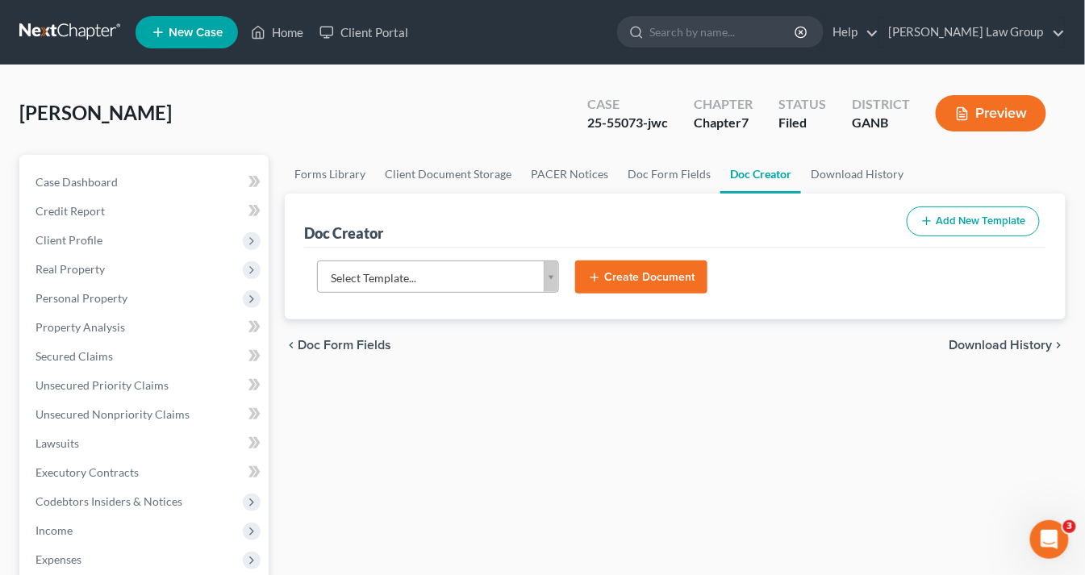
click at [553, 275] on body "Home New Case Client Portal Saedi Law Group info@saedilawgroup.com My Account S…" at bounding box center [542, 530] width 1085 height 1061
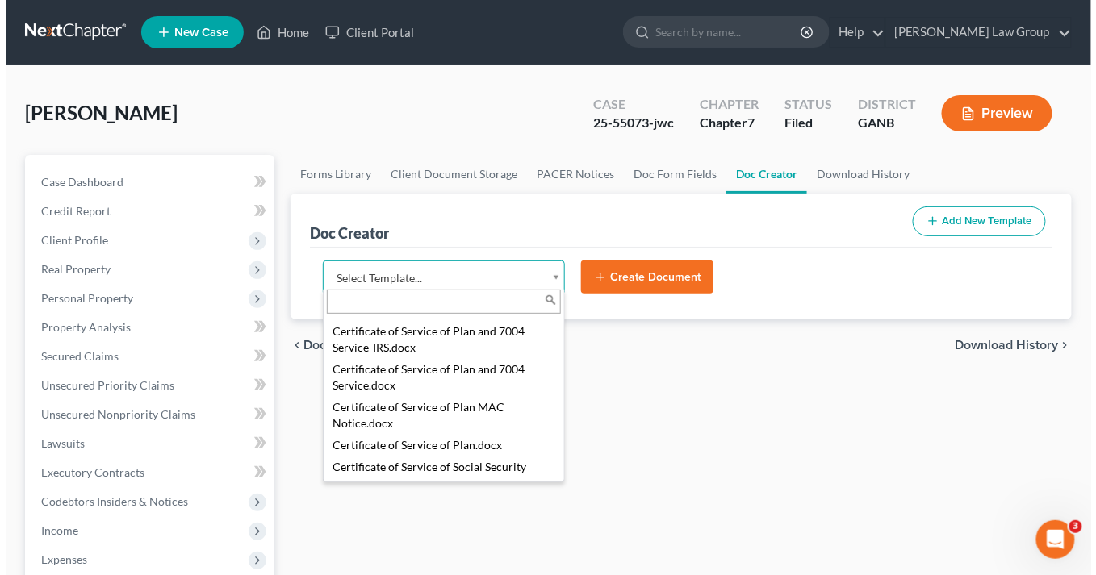
scroll to position [895, 0]
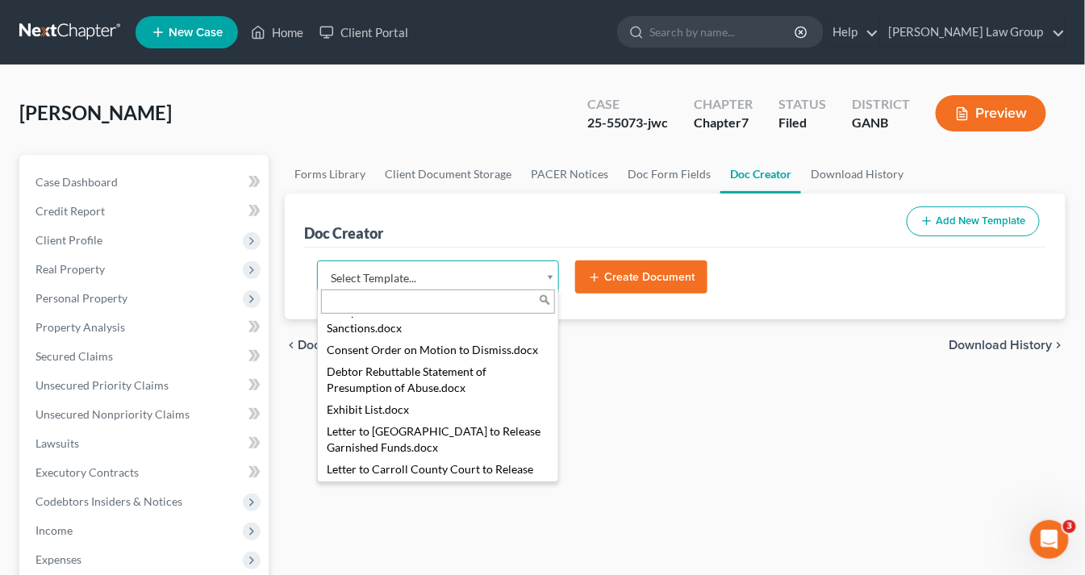
select select "111548"
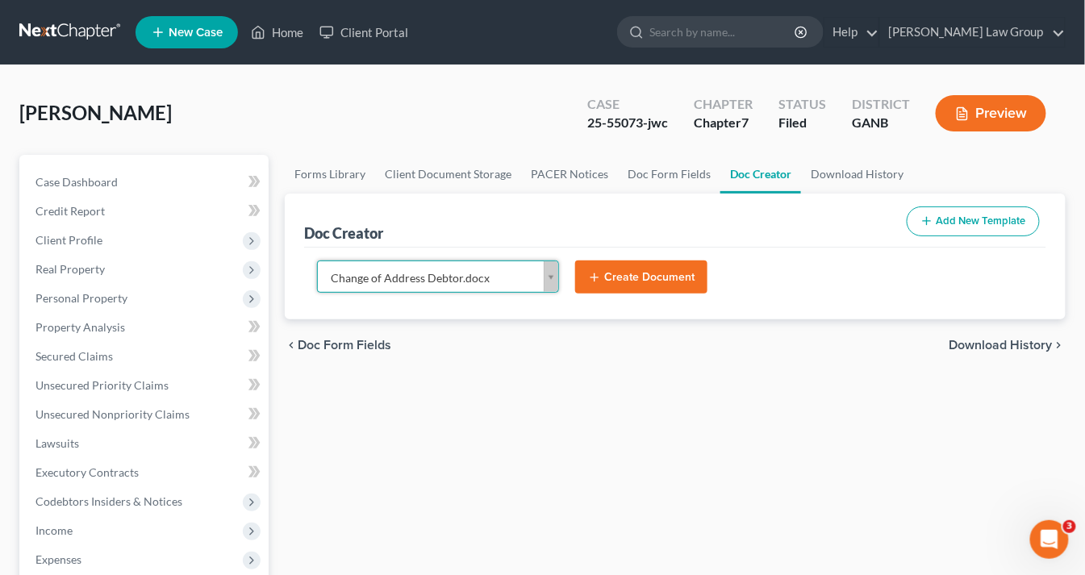
click at [619, 276] on button "Create Document" at bounding box center [641, 278] width 132 height 34
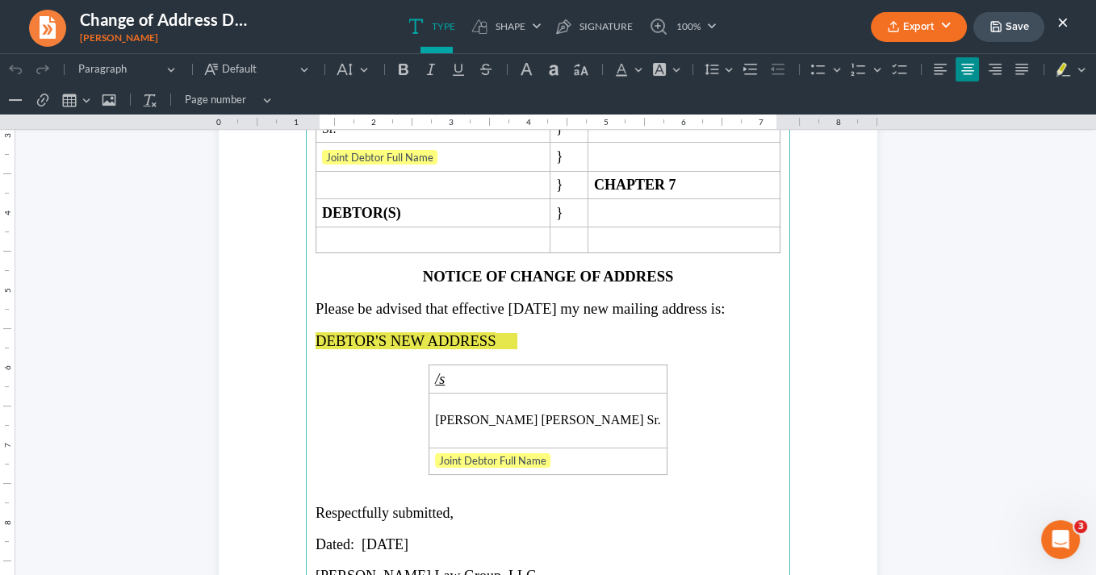
scroll to position [323, 0]
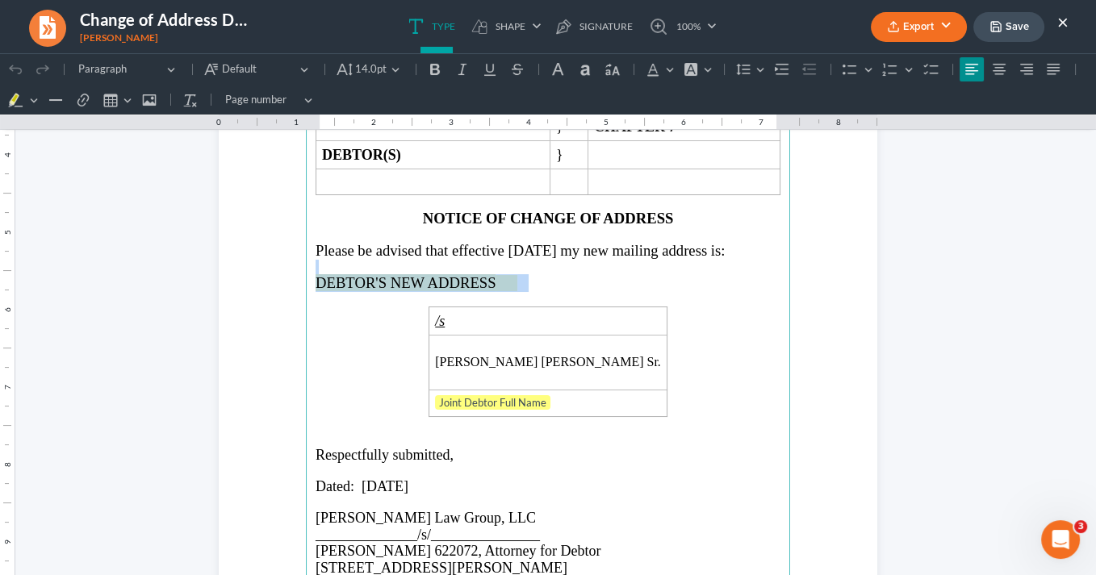
drag, startPoint x: 525, startPoint y: 249, endPoint x: 307, endPoint y: 238, distance: 217.3
click at [307, 238] on main "⁠⁠⁠⁠⁠⁠⁠ IN THE UNITED STATES BANKRUPTCY COURT NORTHERN DISTRICT OF GEORGIA ATLA…" at bounding box center [548, 271] width 484 height 697
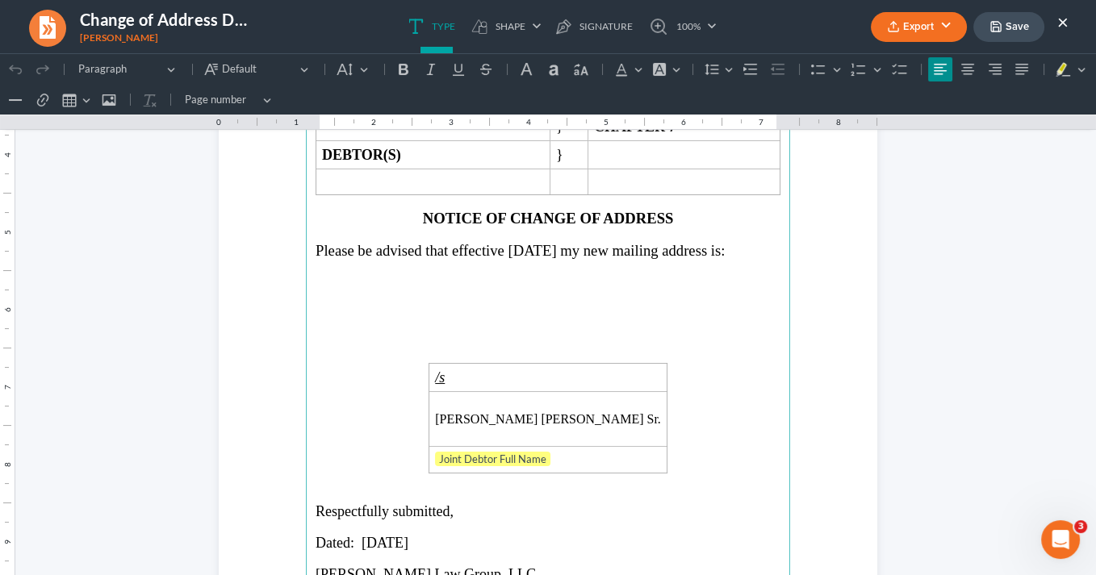
click at [338, 289] on p "Rich Text Editor, page-0-main" at bounding box center [548, 296] width 465 height 15
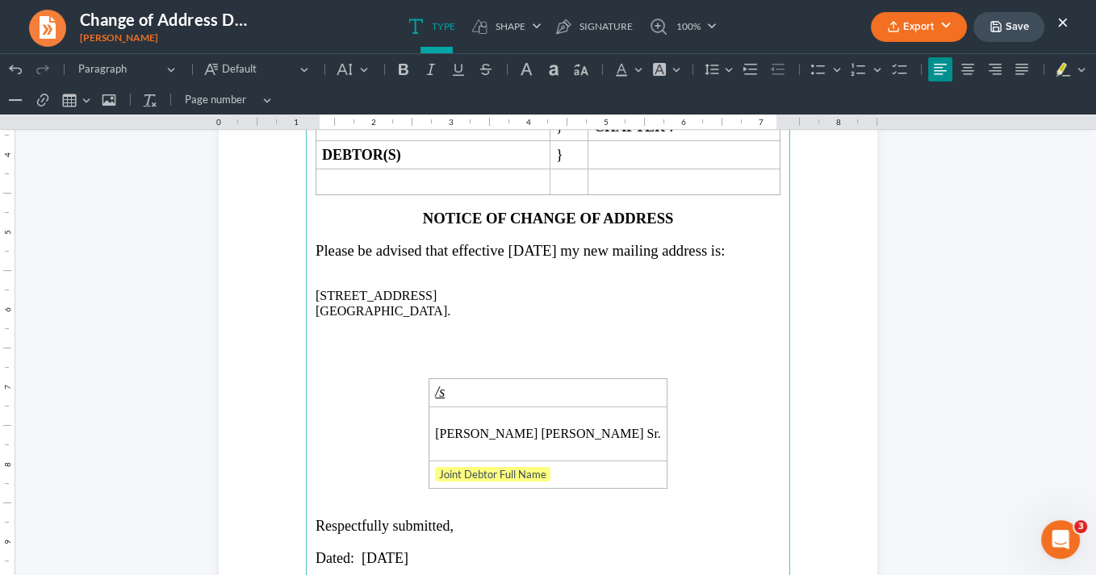
click at [428, 289] on p "2480 Briarcliff Rd NE STE 6 #145" at bounding box center [548, 296] width 465 height 15
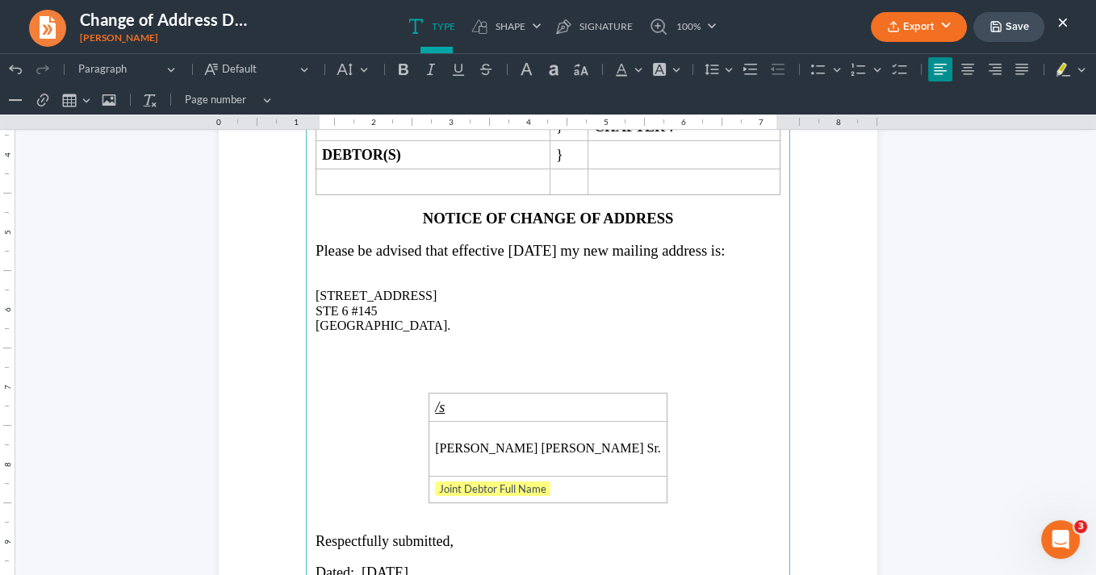
click at [414, 319] on p "Atlanta, GA 30329." at bounding box center [548, 326] width 465 height 15
drag, startPoint x: 414, startPoint y: 292, endPoint x: 310, endPoint y: 259, distance: 109.2
click at [306, 255] on main "IN THE UNITED STATES BANKRUPTCY COURT NORTHERN DISTRICT OF GEORGIA ATLANTA DIVI…" at bounding box center [548, 271] width 484 height 697
copy main "2480 Briarcliff Rd NE STE 6 #145 Atlanta, GA 30329"
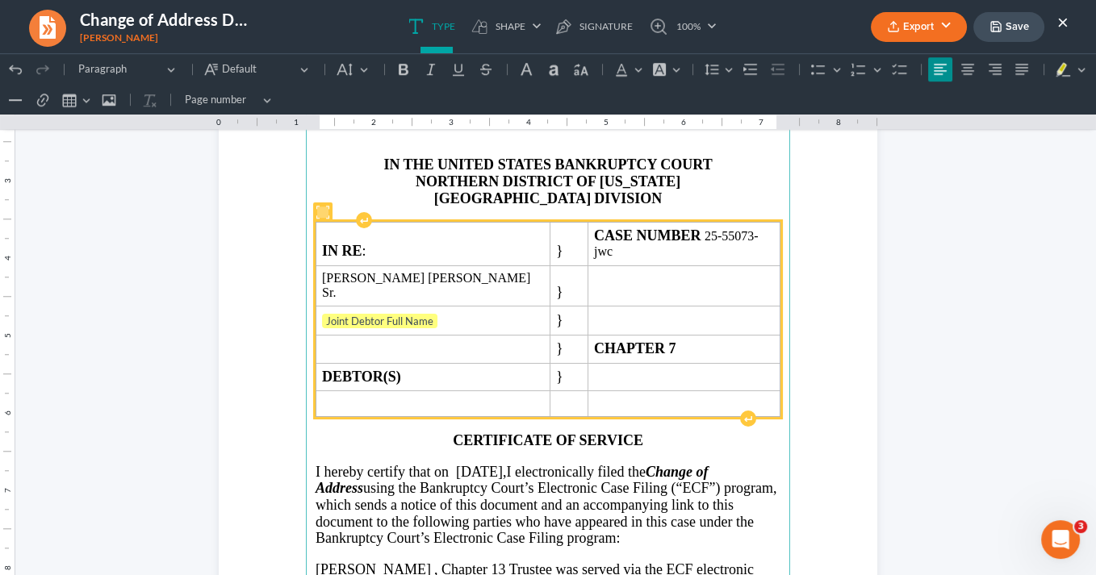
scroll to position [2195, 0]
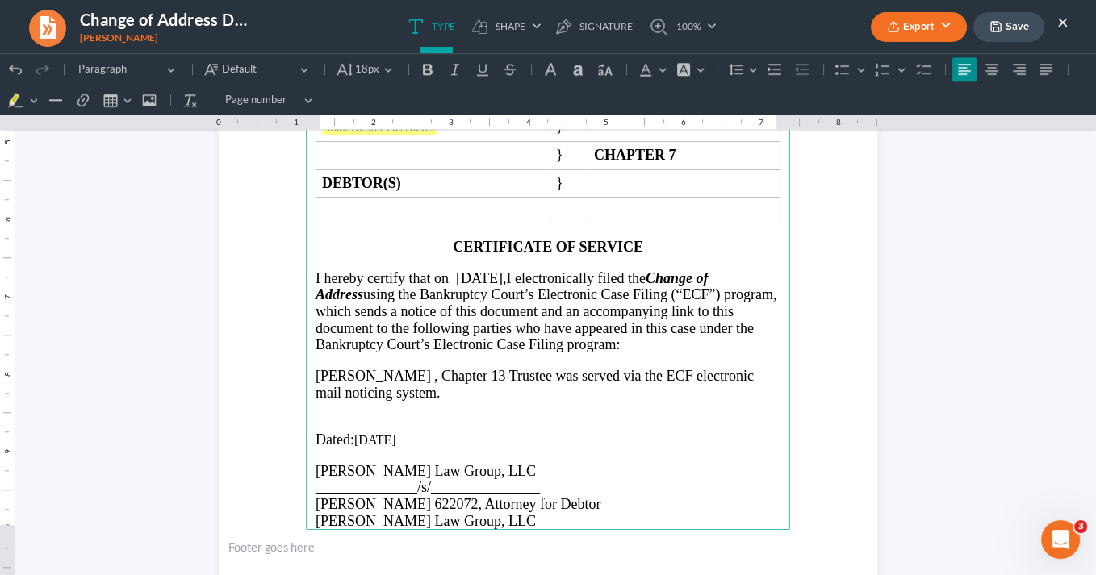
click at [416, 368] on p "Jason L. Pettie , Chapter 13 Trustee was served via the ECF electronic mail not…" at bounding box center [548, 384] width 465 height 33
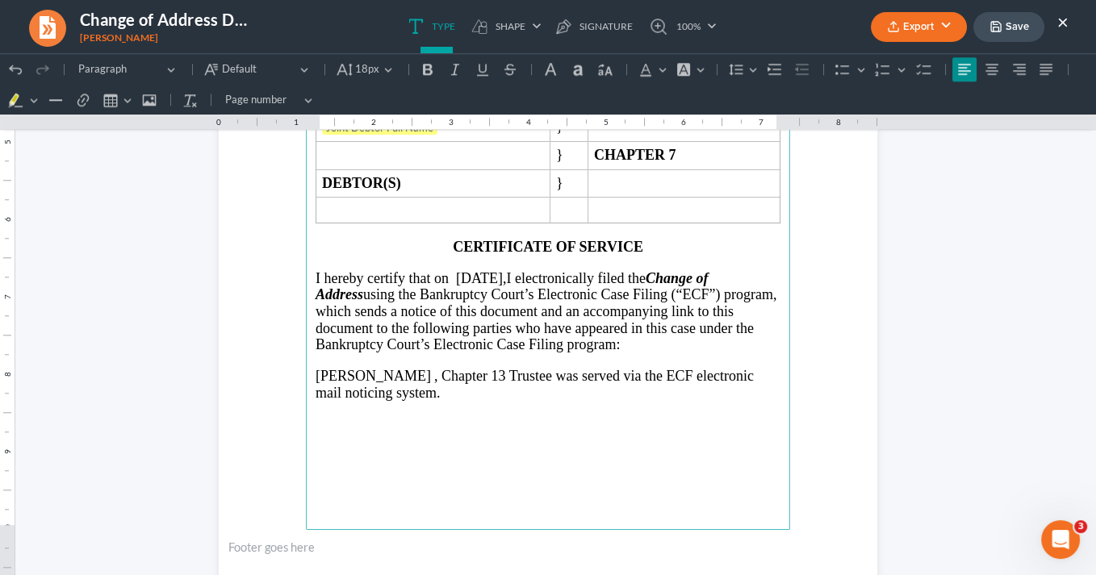
click at [316, 491] on p "Rich Text Editor, page-2-main" at bounding box center [548, 499] width 465 height 17
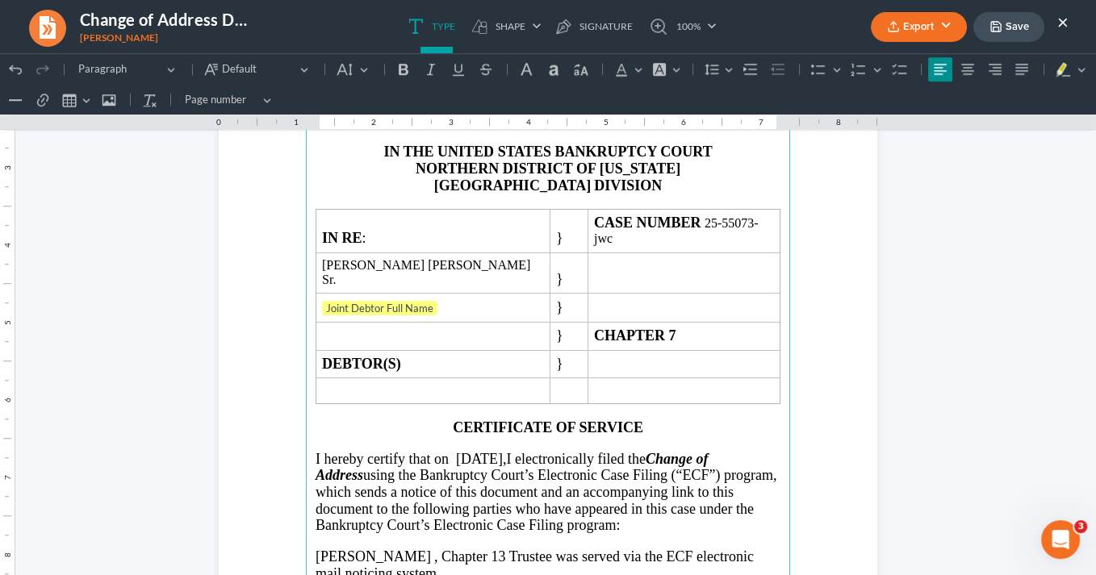
scroll to position [1872, 0]
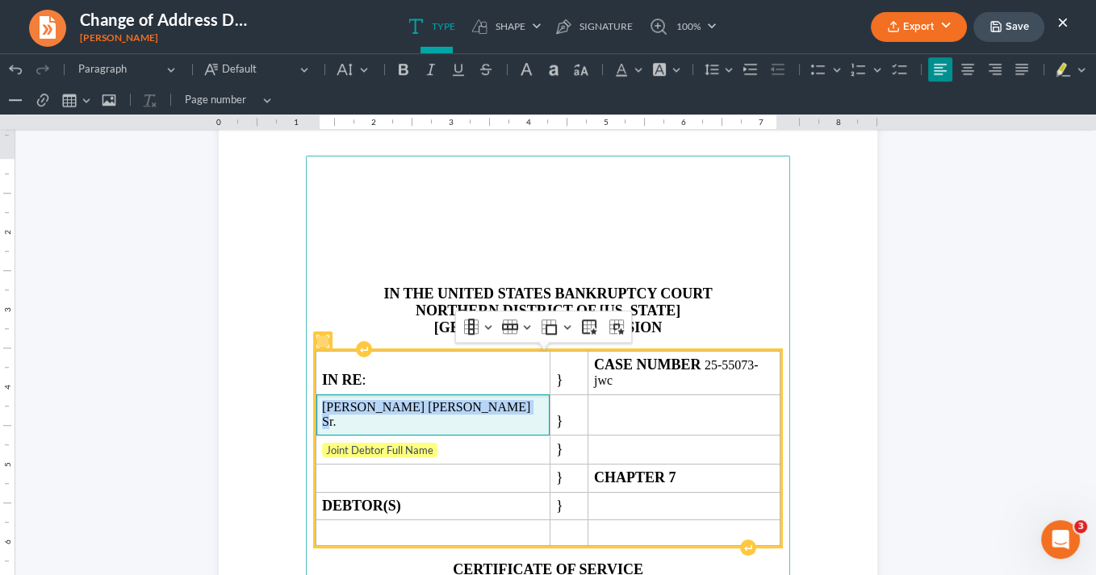
drag, startPoint x: 497, startPoint y: 393, endPoint x: 337, endPoint y: 387, distance: 159.9
click at [337, 395] on td "Jeremiah Darnell Williams Sr." at bounding box center [433, 415] width 234 height 41
copy span "Jeremiah Darnell Williams Sr."
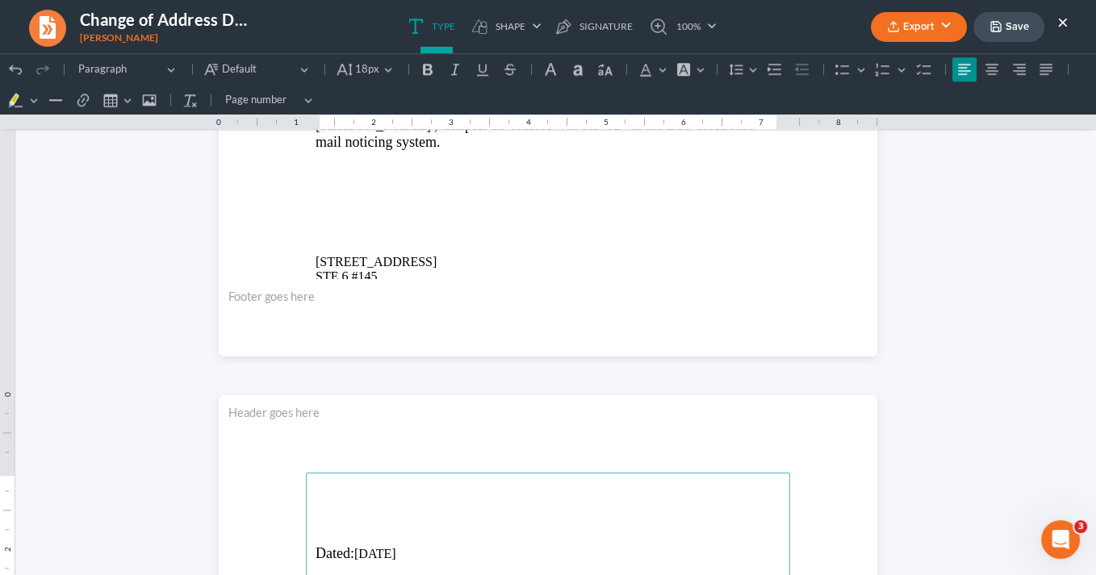
scroll to position [2445, 0]
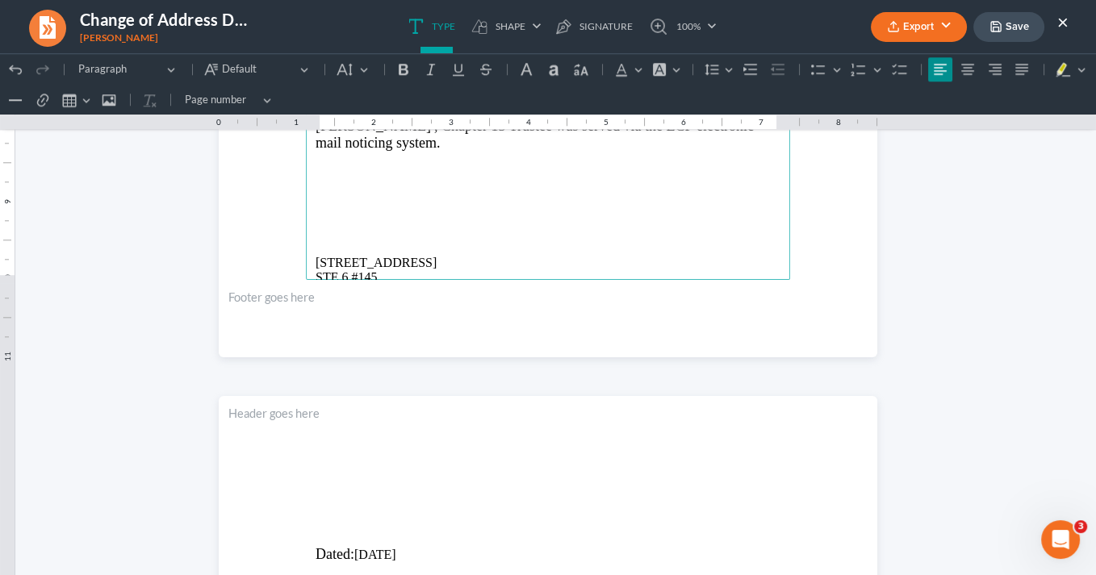
click at [316, 240] on p "Rich Text Editor, page-2-main" at bounding box center [548, 247] width 465 height 15
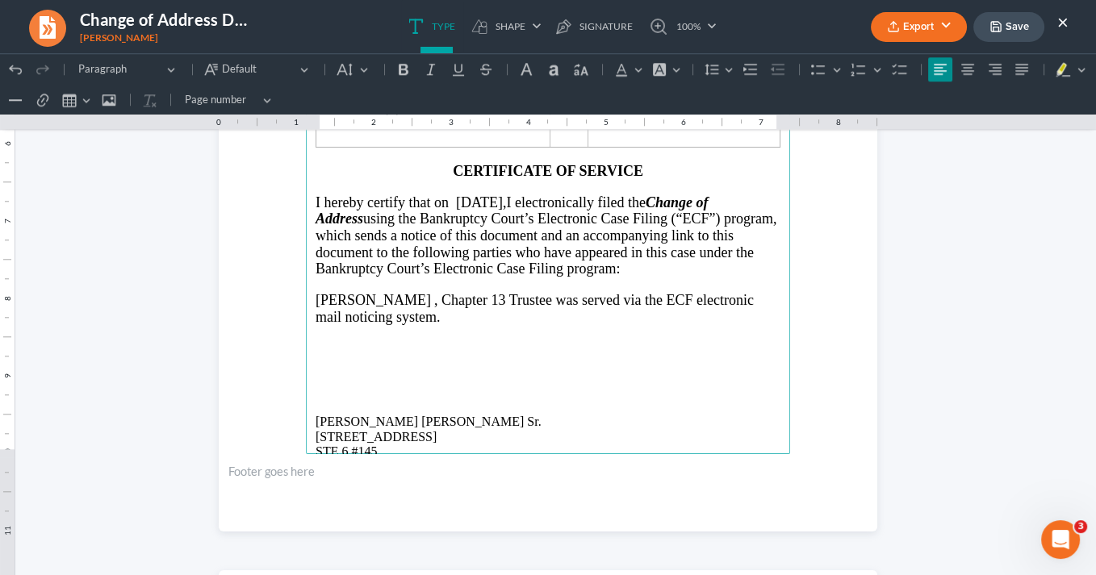
scroll to position [2251, 0]
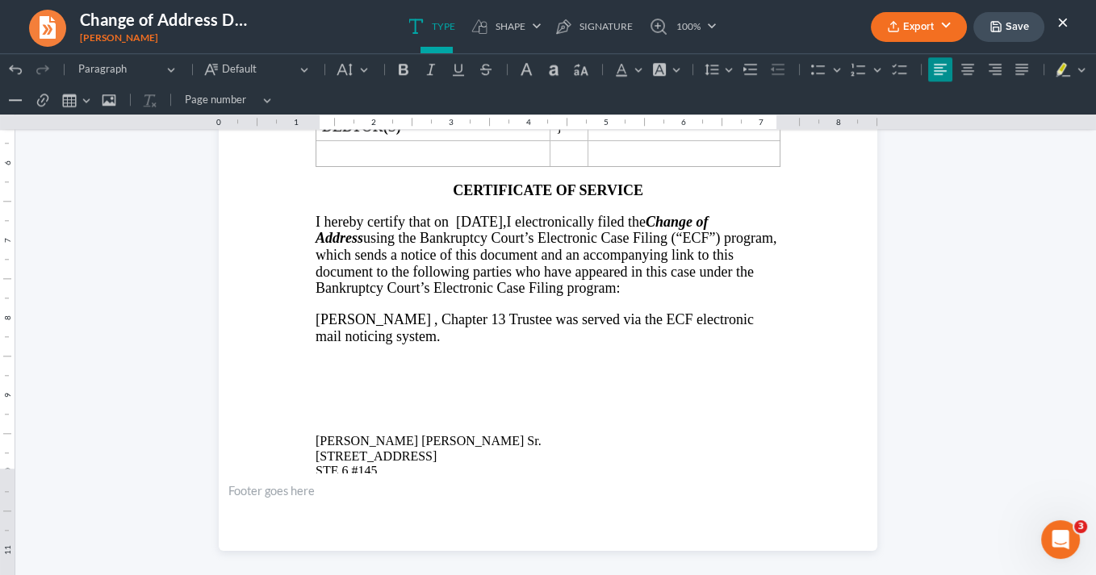
click at [899, 23] on icon "button" at bounding box center [893, 26] width 13 height 13
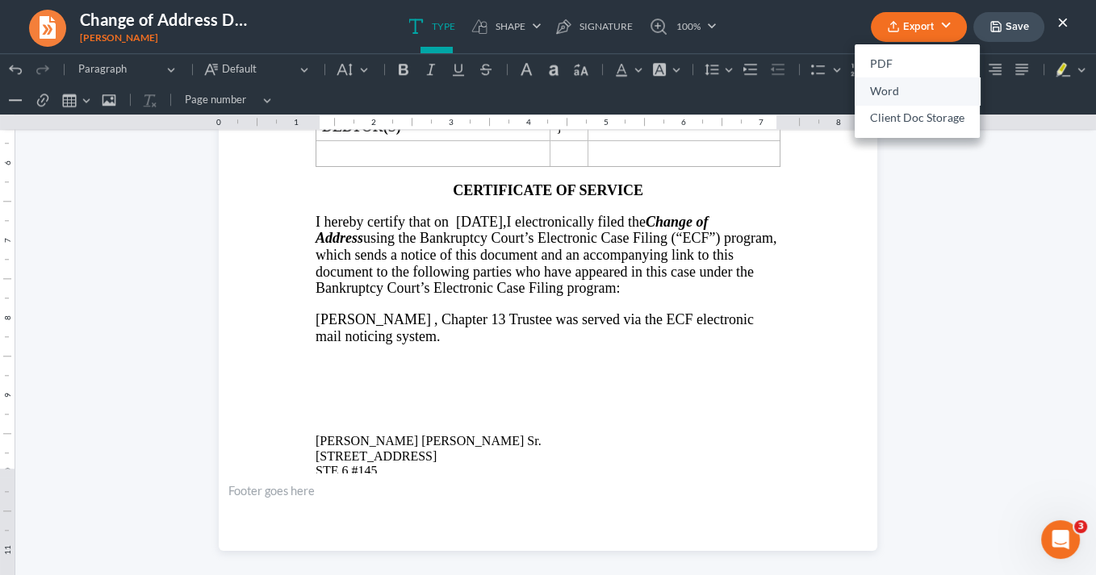
click at [880, 94] on link "Word" at bounding box center [917, 90] width 125 height 27
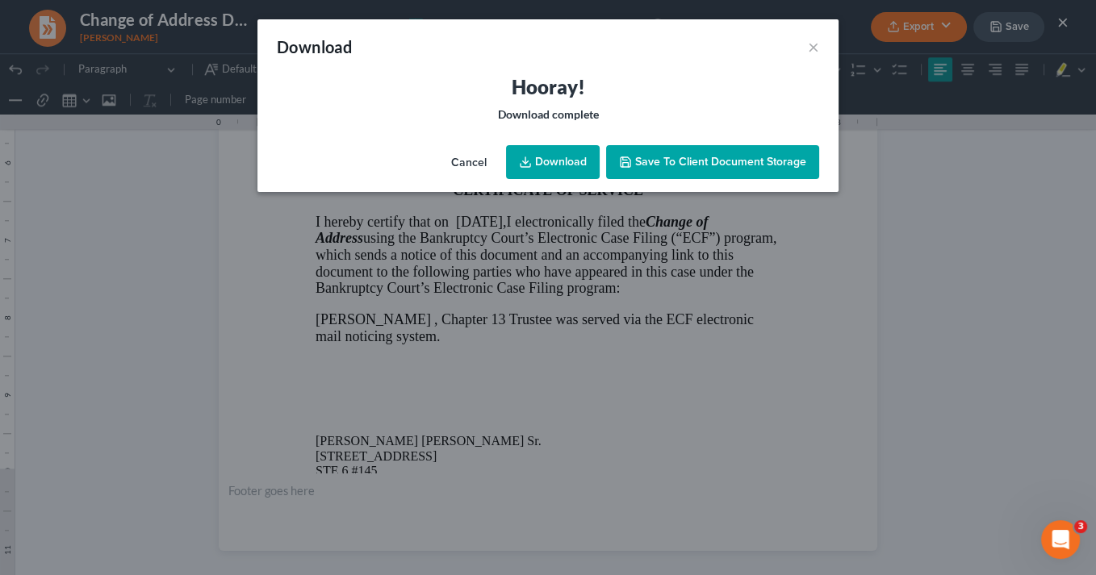
drag, startPoint x: 575, startPoint y: 162, endPoint x: 583, endPoint y: 158, distance: 9.0
click at [575, 162] on link "Download" at bounding box center [553, 162] width 94 height 34
drag, startPoint x: 549, startPoint y: 158, endPoint x: 552, endPoint y: 149, distance: 9.4
click at [548, 158] on link "Download" at bounding box center [553, 162] width 94 height 34
